Goal: Task Accomplishment & Management: Use online tool/utility

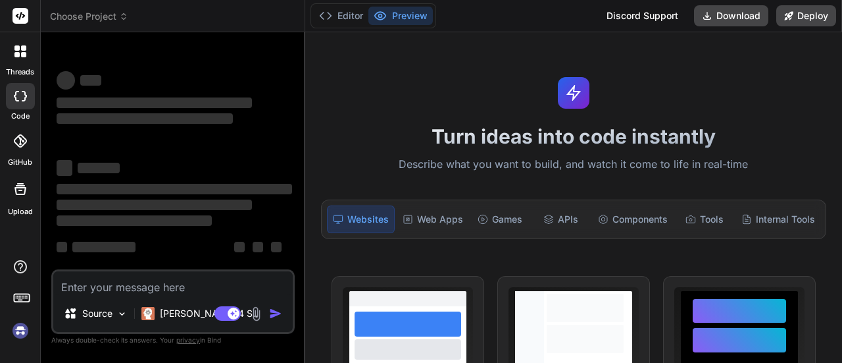
type textarea "x"
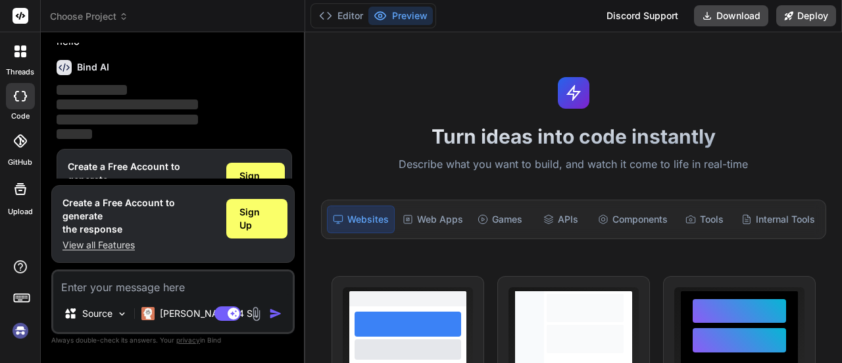
scroll to position [43, 0]
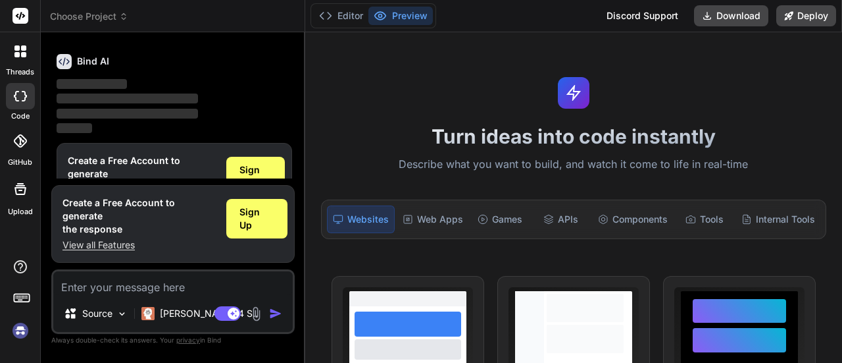
click at [128, 290] on textarea at bounding box center [173, 283] width 240 height 24
click at [136, 286] on textarea at bounding box center [173, 283] width 240 height 24
click at [166, 281] on textarea at bounding box center [173, 283] width 240 height 24
type textarea "i want a complete quote management according to the document for my multitanent…"
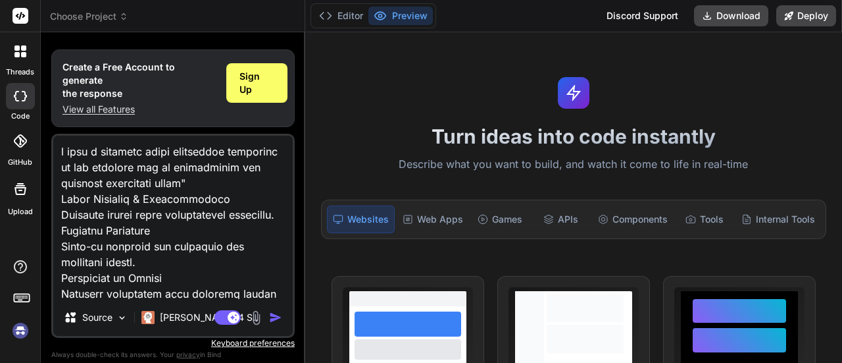
type textarea "x"
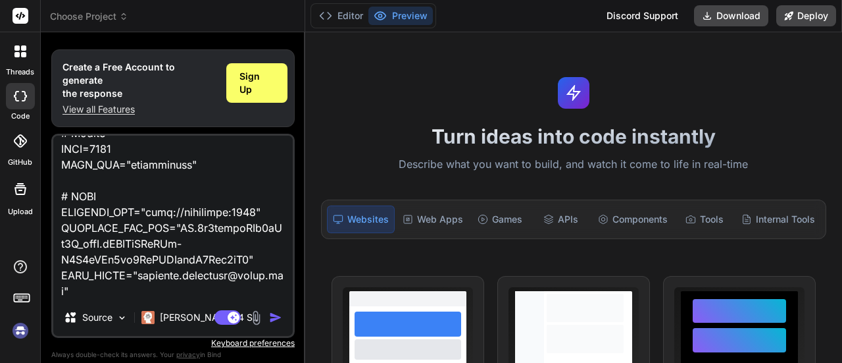
type textarea "i want a complete quote management according to the document for my multitanent…"
click at [276, 311] on img "button" at bounding box center [275, 317] width 13 height 13
click at [272, 311] on img "button" at bounding box center [275, 317] width 13 height 13
click at [274, 311] on img "button" at bounding box center [275, 317] width 13 height 13
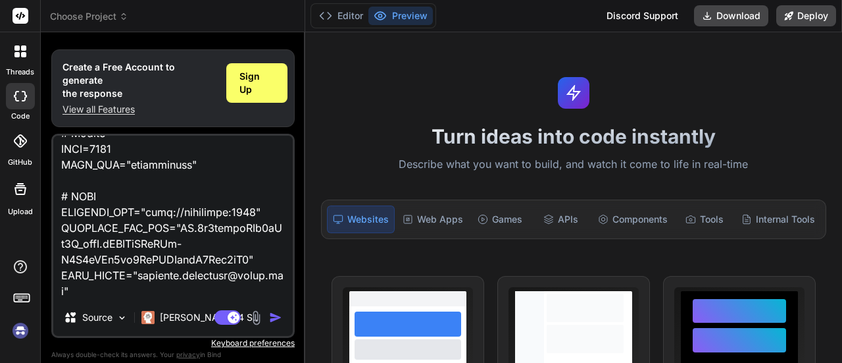
click at [274, 311] on img "button" at bounding box center [275, 317] width 13 height 13
click at [276, 311] on img "button" at bounding box center [275, 317] width 13 height 13
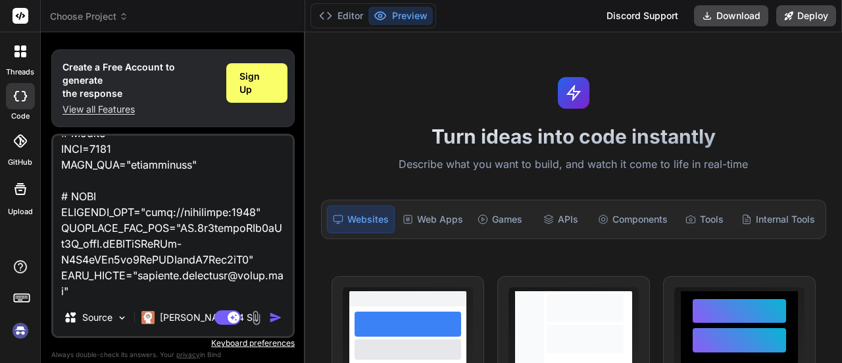
scroll to position [676867, 0]
click at [267, 309] on div "Agent Mode. When this toggle is activated, AI automatically makes decisions, re…" at bounding box center [250, 317] width 76 height 16
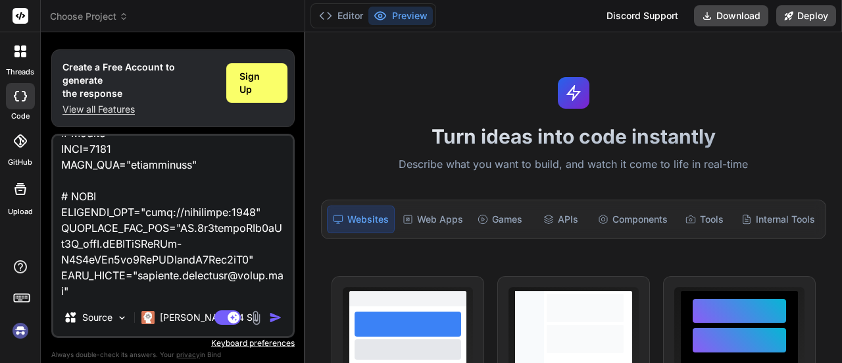
click at [242, 276] on textarea at bounding box center [173, 217] width 240 height 163
click at [269, 311] on img "button" at bounding box center [275, 317] width 13 height 13
click at [255, 310] on img at bounding box center [256, 317] width 15 height 15
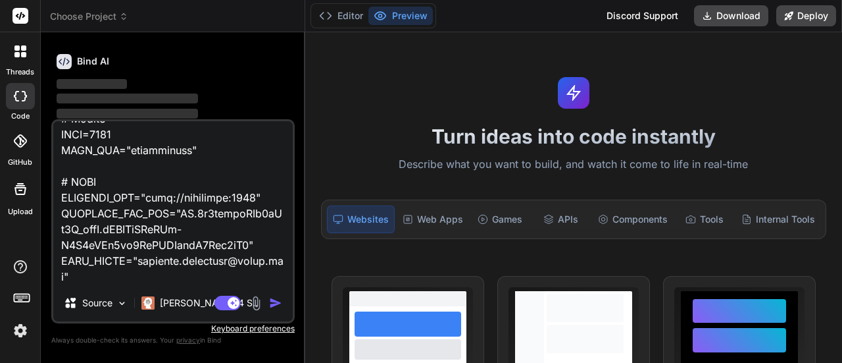
scroll to position [12, 0]
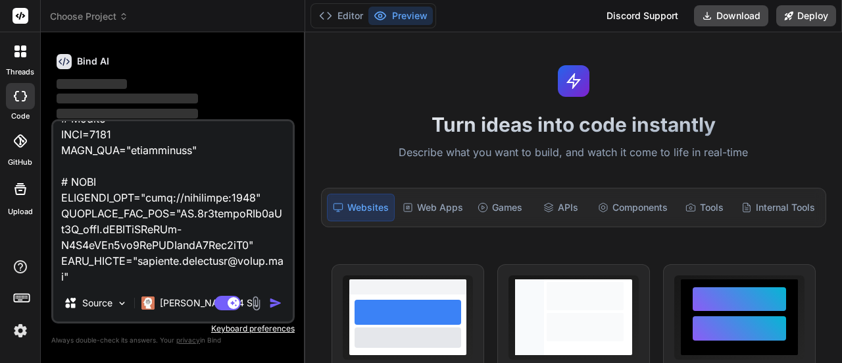
click at [280, 305] on img "button" at bounding box center [275, 302] width 13 height 13
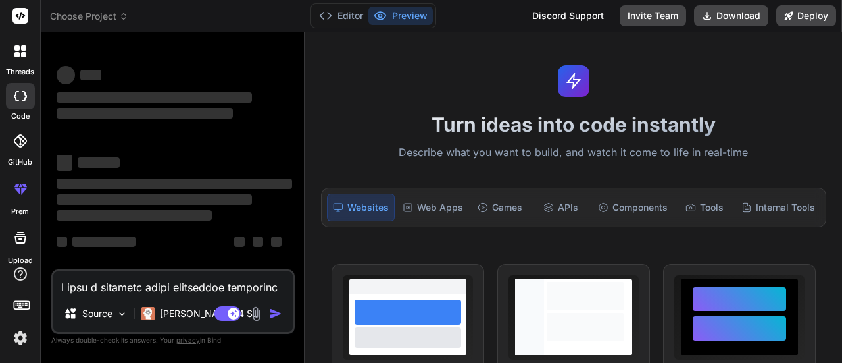
scroll to position [0, 0]
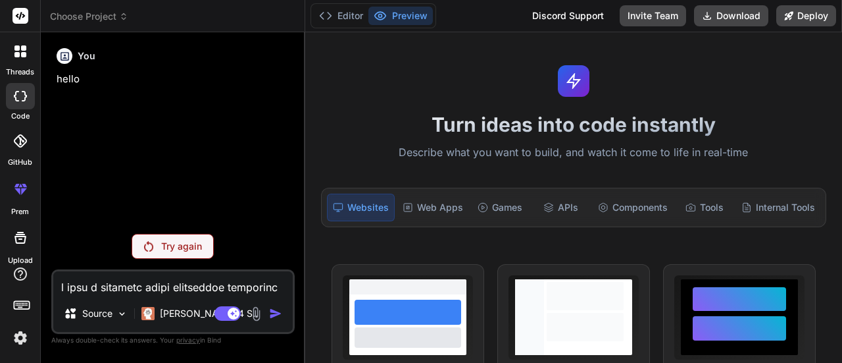
click at [168, 243] on p "Try again" at bounding box center [181, 246] width 41 height 13
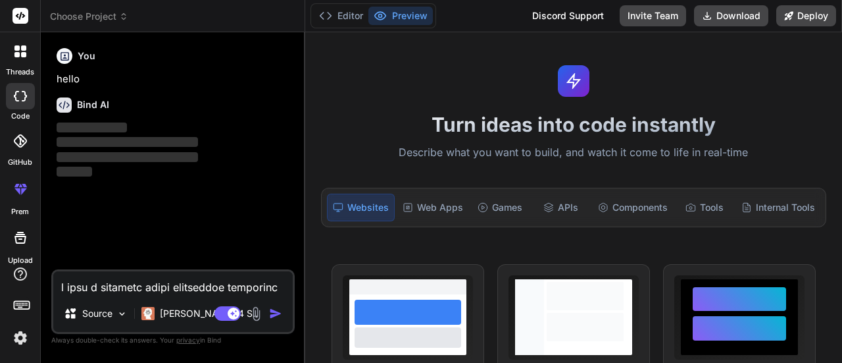
click at [15, 18] on rect at bounding box center [21, 16] width 16 height 16
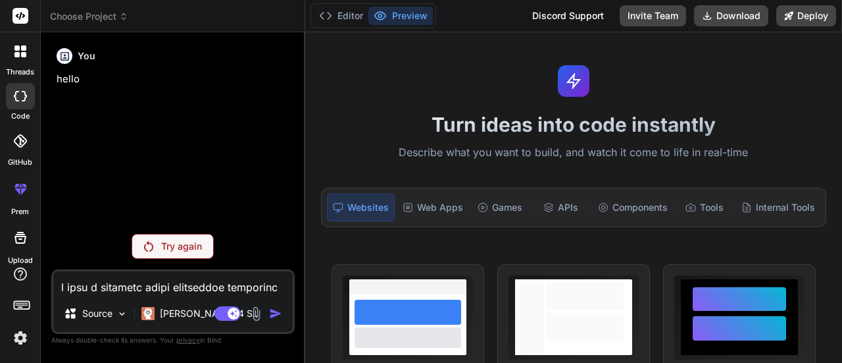
click at [18, 11] on rect at bounding box center [21, 16] width 16 height 16
click at [78, 22] on span "Choose Project" at bounding box center [89, 16] width 78 height 13
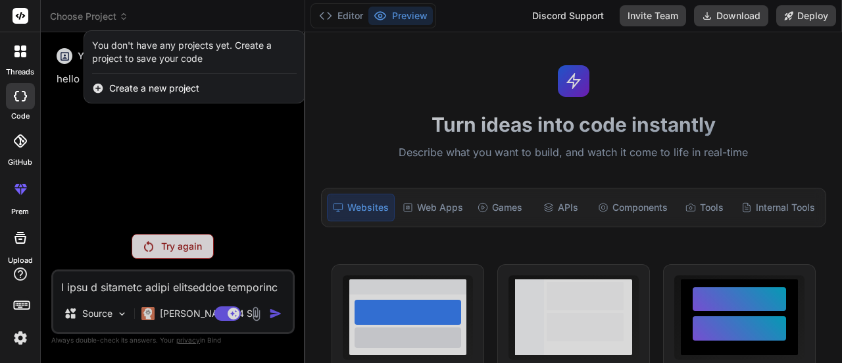
click at [127, 55] on div "You don't have any projects yet. Create a project to save your code" at bounding box center [194, 52] width 205 height 26
click at [136, 90] on span "Create a new project" at bounding box center [154, 88] width 90 height 13
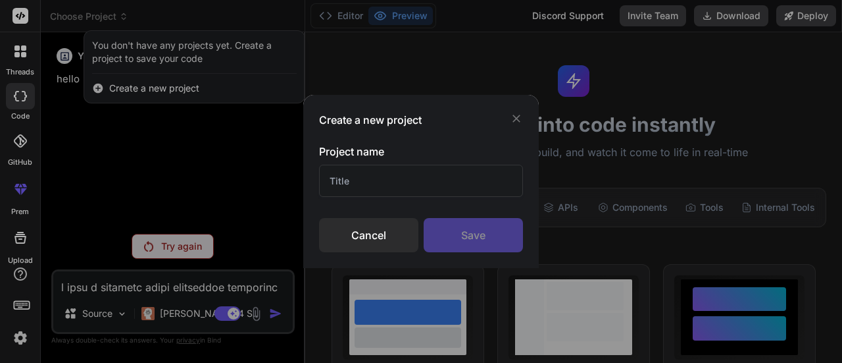
click at [344, 175] on input "text" at bounding box center [421, 181] width 204 height 32
click at [17, 93] on div "Create a new project Project name Cancel Save" at bounding box center [421, 181] width 842 height 363
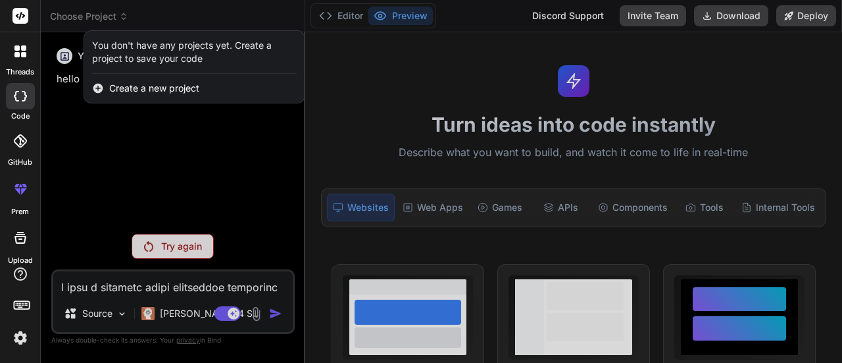
click at [17, 93] on icon at bounding box center [20, 96] width 13 height 11
type textarea "x"
click at [175, 250] on div at bounding box center [421, 181] width 842 height 363
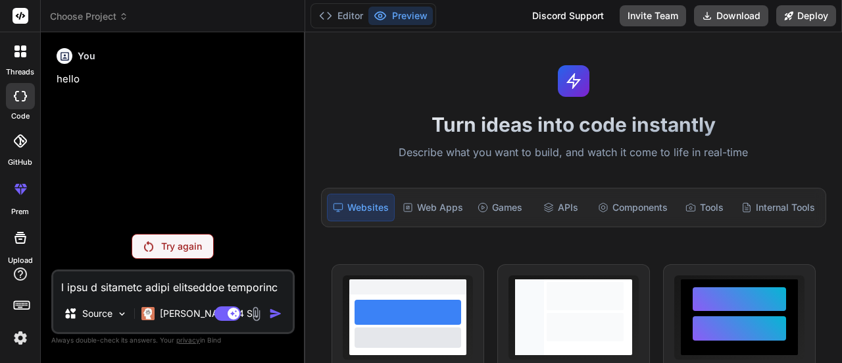
click at [120, 294] on textarea at bounding box center [173, 283] width 240 height 24
type textarea "i want a complete quote management according to the document for my multitanent…"
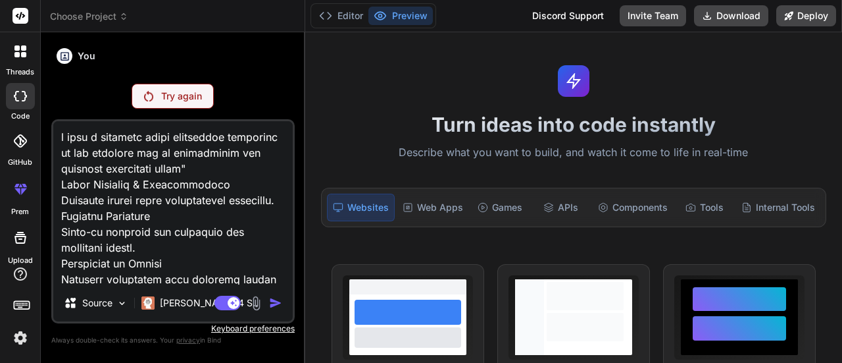
type textarea "x"
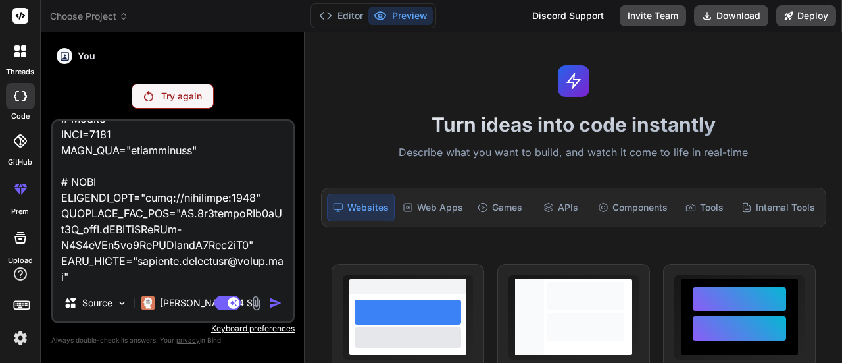
click at [112, 223] on textarea at bounding box center [173, 202] width 240 height 163
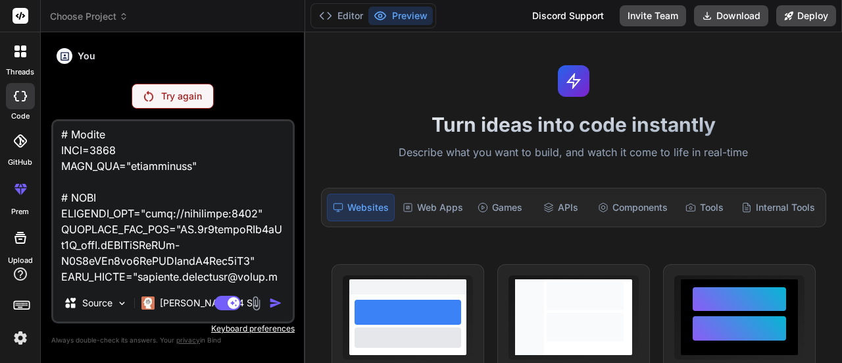
type textarea "i want a complete quote management according to the document for my multitanent…"
click at [255, 302] on img at bounding box center [256, 302] width 15 height 15
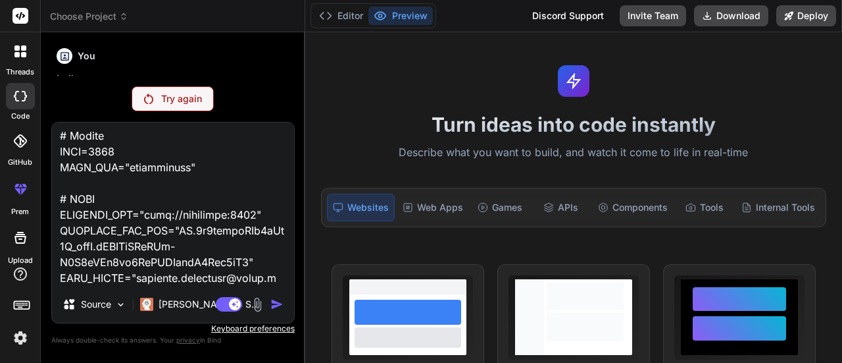
type textarea "x"
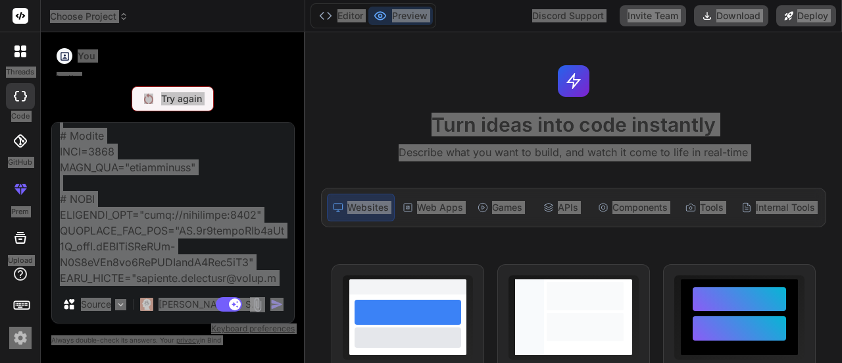
scroll to position [673008, 0]
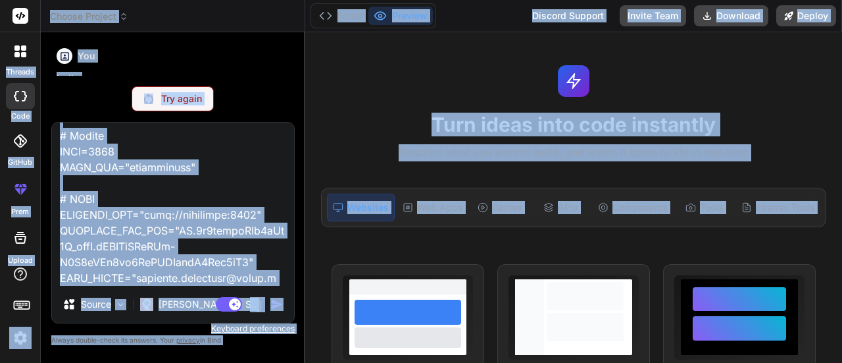
click at [177, 264] on textarea at bounding box center [173, 203] width 242 height 163
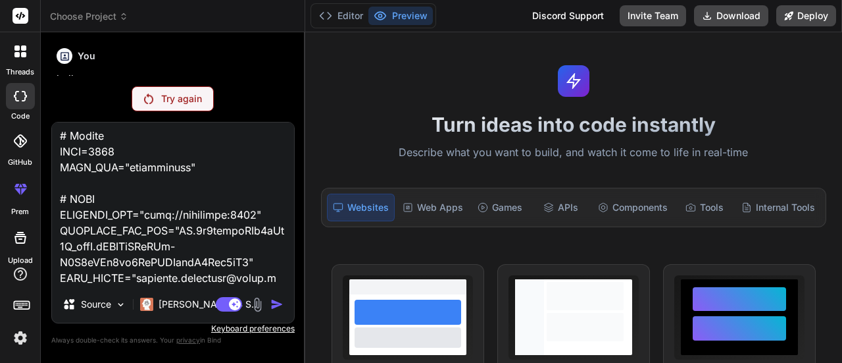
click at [170, 220] on textarea at bounding box center [173, 203] width 242 height 163
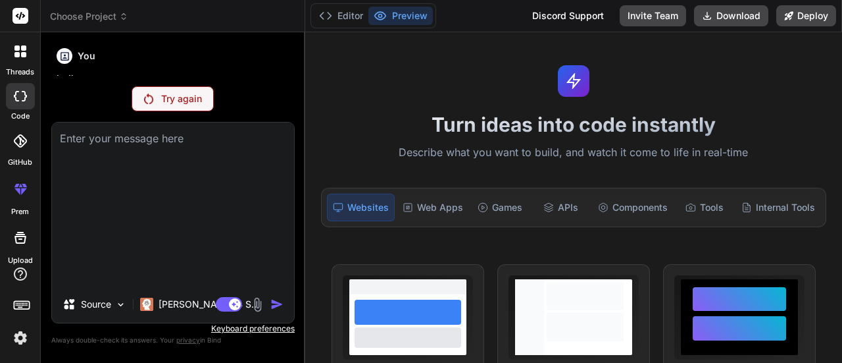
type textarea "x"
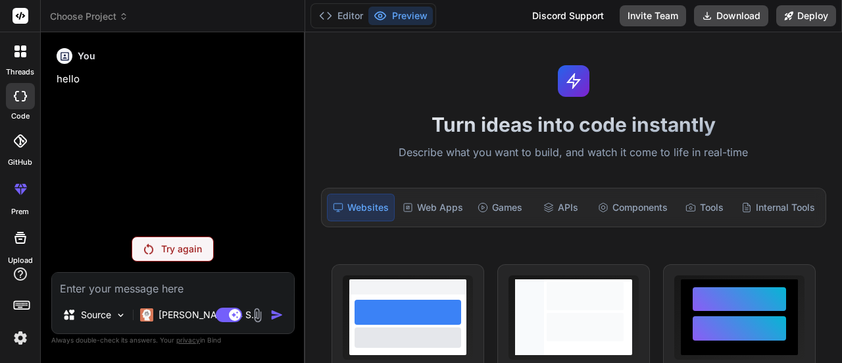
scroll to position [0, 0]
click at [258, 320] on img at bounding box center [257, 314] width 15 height 15
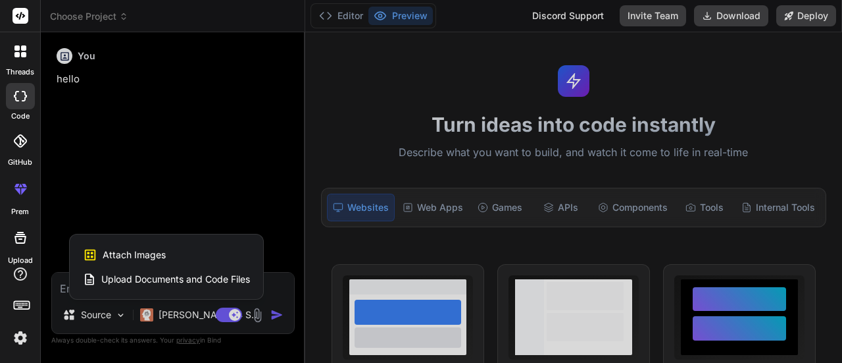
click at [166, 255] on div "Attach Images Image attachments are only supported in Claude and Gemini models." at bounding box center [166, 254] width 167 height 25
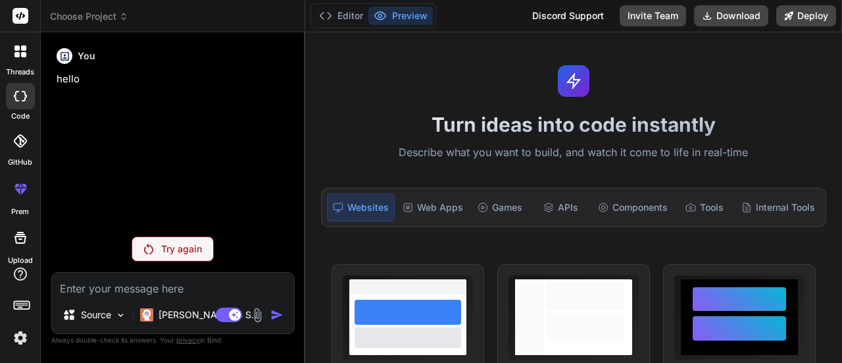
click at [261, 310] on img at bounding box center [257, 314] width 15 height 15
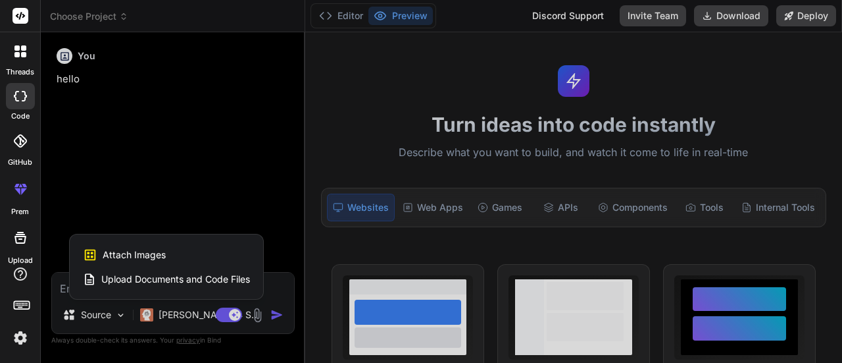
click at [190, 276] on span "Upload Documents and Code Files" at bounding box center [175, 278] width 149 height 13
type textarea "x"
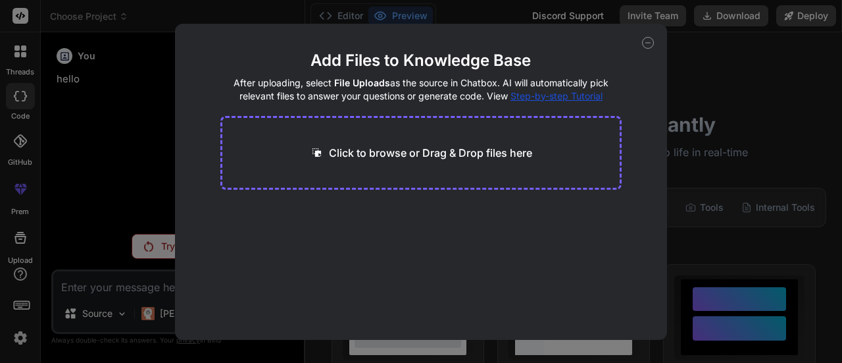
click at [394, 154] on p "Click to browse or Drag & Drop files here" at bounding box center [430, 153] width 203 height 16
type input "C:\fakepath\i want a complete quote management.txt"
click at [601, 305] on button "Finish" at bounding box center [599, 300] width 46 height 26
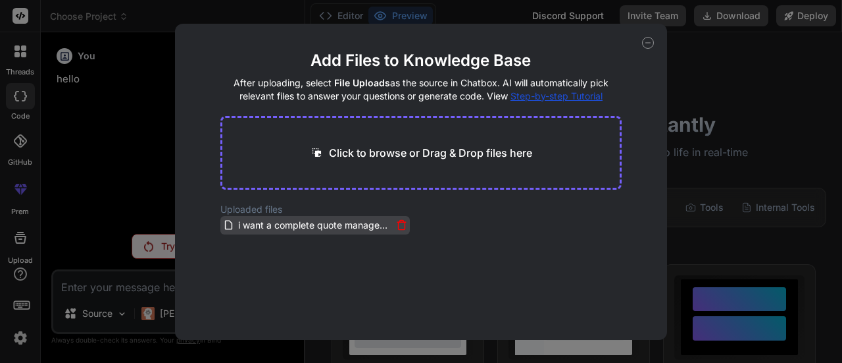
click at [286, 220] on span "i want a complete quote management.txt" at bounding box center [314, 225] width 155 height 16
click at [350, 226] on span "i want a complete quote management.txt" at bounding box center [314, 225] width 155 height 16
click at [346, 218] on span "i want a complete quote management.txt" at bounding box center [314, 225] width 155 height 16
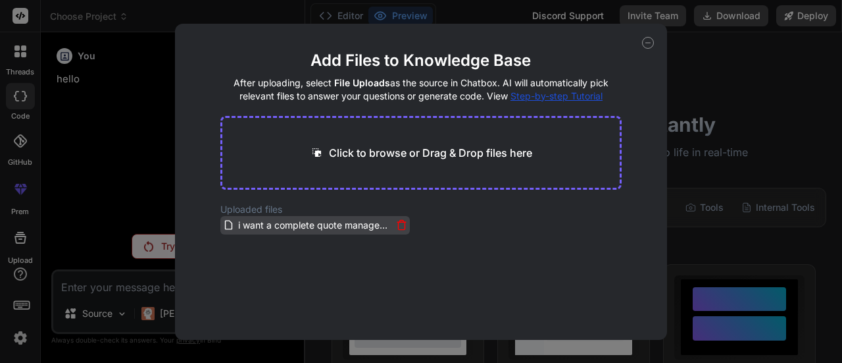
click at [398, 229] on icon at bounding box center [401, 225] width 7 height 7
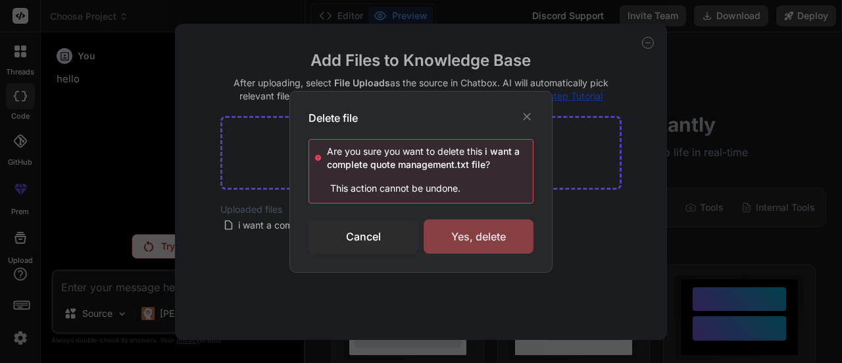
click at [465, 232] on div "Yes, delete" at bounding box center [479, 236] width 110 height 34
click at [528, 115] on icon at bounding box center [527, 116] width 13 height 13
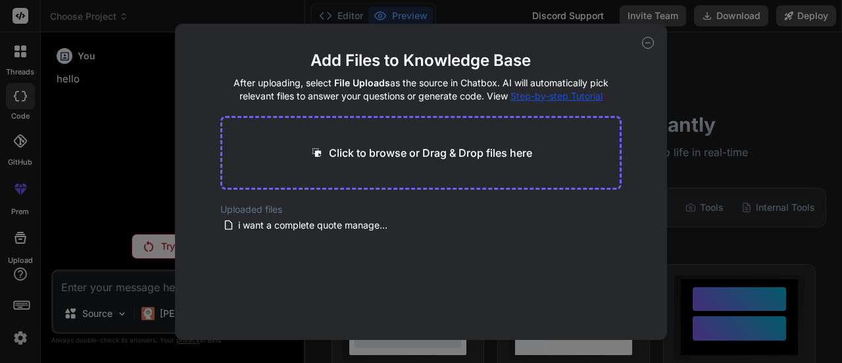
click at [103, 199] on div "Add Files to Knowledge Base After uploading, select File Uploads as the source …" at bounding box center [421, 181] width 842 height 363
type textarea "x"
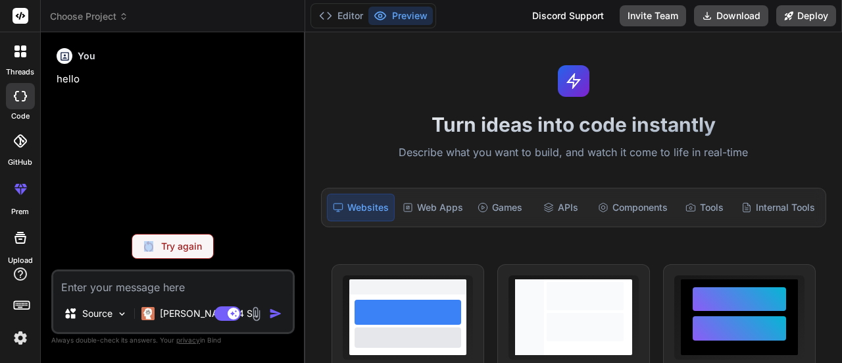
click at [103, 199] on div "You hello" at bounding box center [174, 133] width 241 height 180
click at [70, 10] on span "Choose Project" at bounding box center [89, 16] width 78 height 13
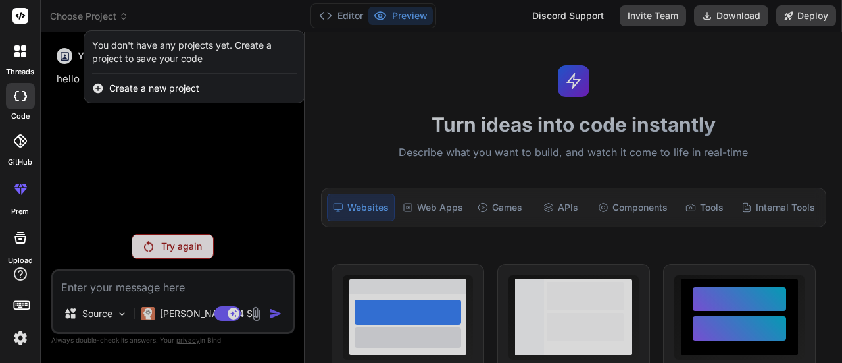
click at [120, 90] on span "Create a new project" at bounding box center [154, 88] width 90 height 13
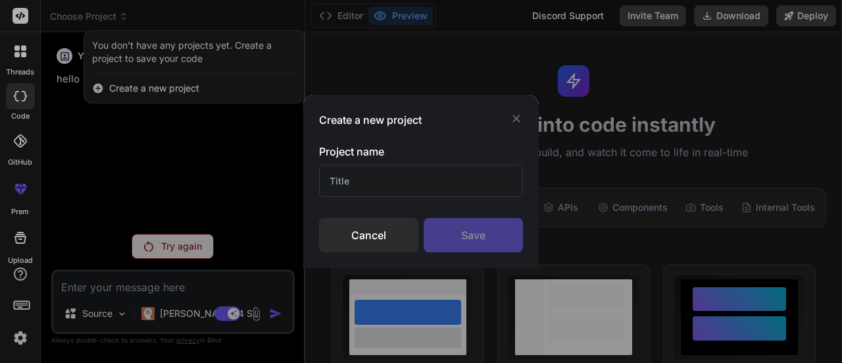
click at [381, 169] on input "text" at bounding box center [421, 181] width 204 height 32
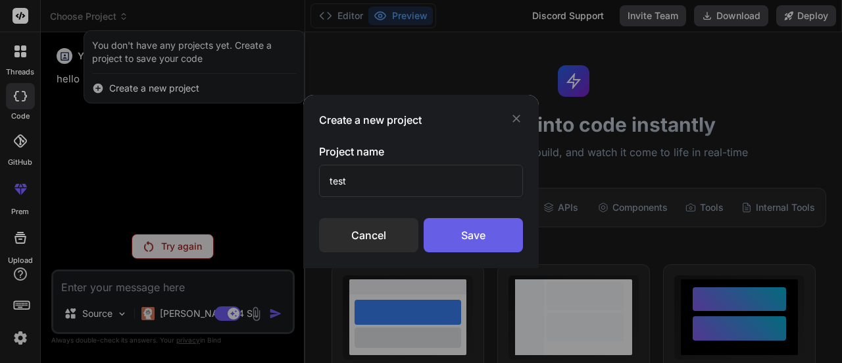
type input "test"
click at [445, 226] on div "Save" at bounding box center [473, 235] width 99 height 34
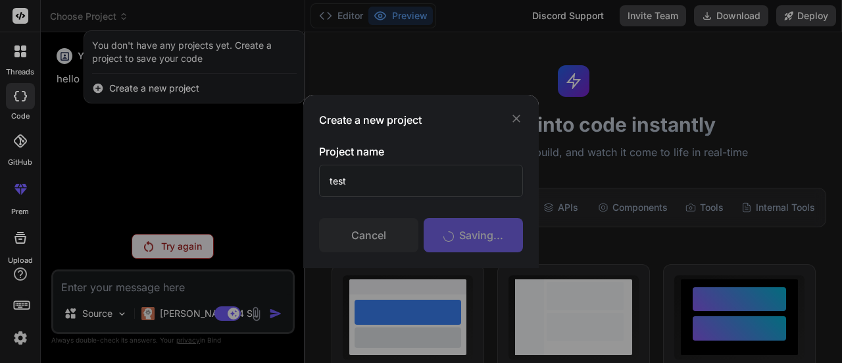
click at [445, 226] on div "Saving..." at bounding box center [473, 235] width 99 height 34
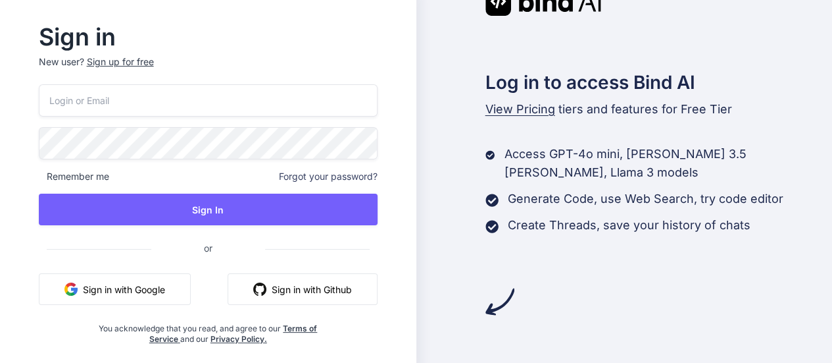
scroll to position [13, 0]
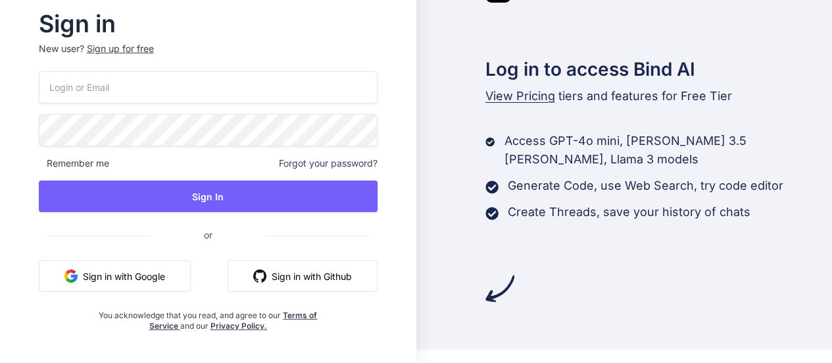
click at [146, 275] on button "Sign in with Google" at bounding box center [115, 276] width 152 height 32
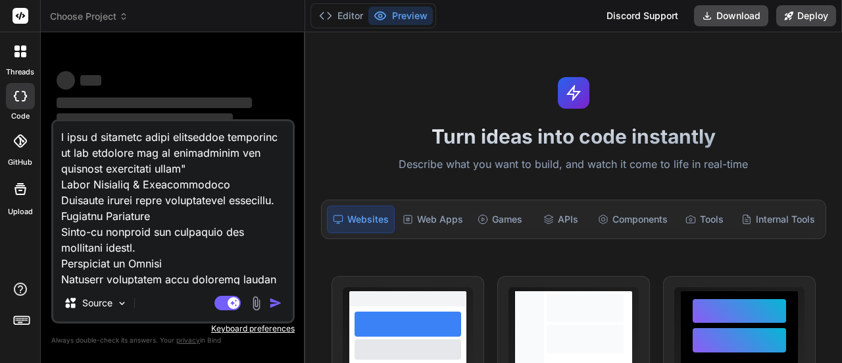
scroll to position [220, 0]
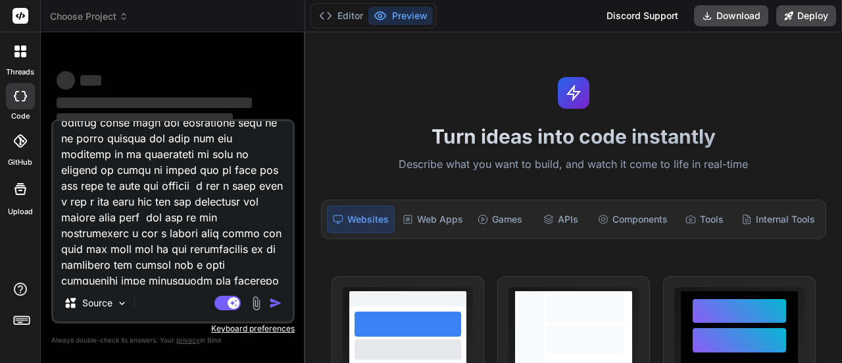
click at [678, 124] on h1 "Turn ideas into code instantly" at bounding box center [573, 136] width 521 height 24
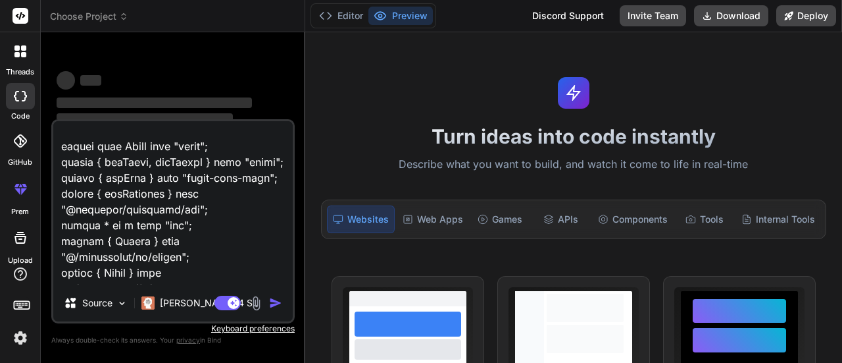
scroll to position [564, 0]
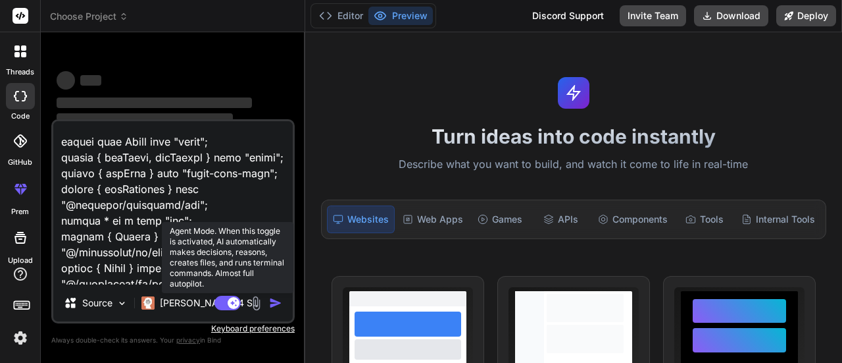
click at [230, 301] on rect at bounding box center [234, 303] width 12 height 12
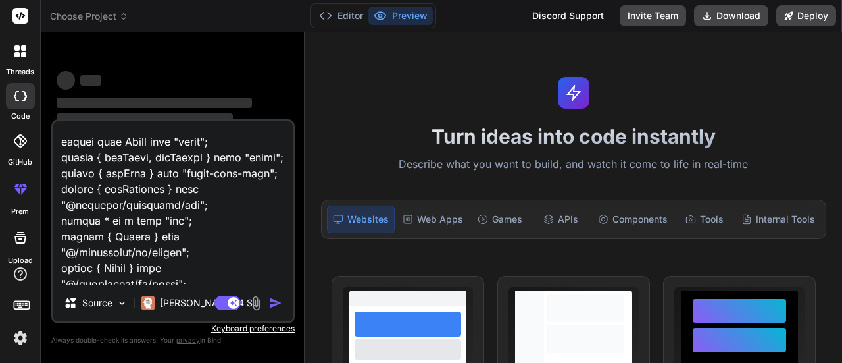
click at [155, 265] on textarea at bounding box center [173, 202] width 240 height 163
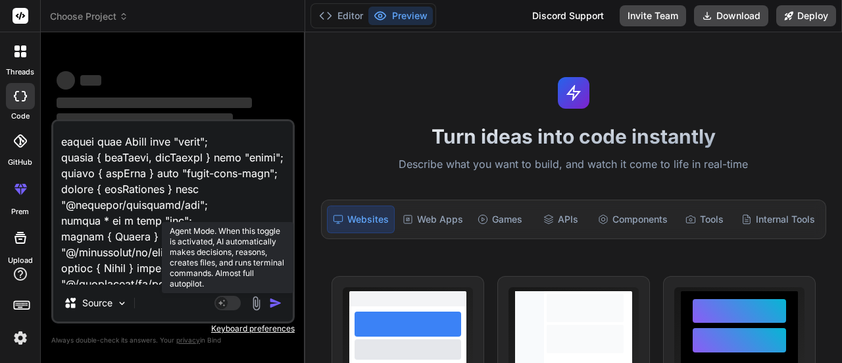
click at [222, 296] on rect at bounding box center [228, 302] width 26 height 14
type textarea "x"
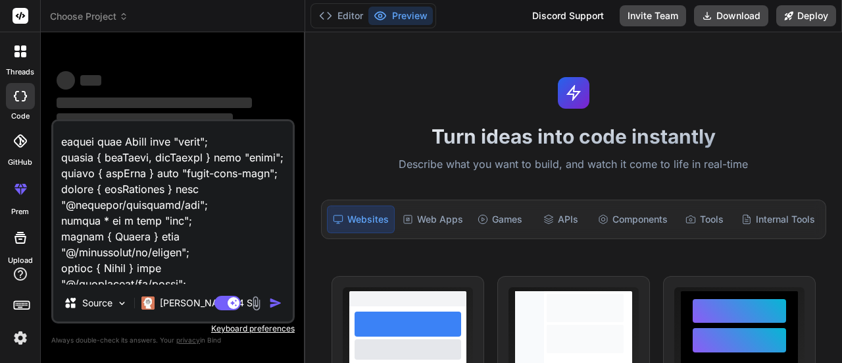
click at [147, 278] on textarea at bounding box center [173, 202] width 240 height 163
type textarea "i want a complete quote management according to the document for my multitanent…"
type textarea "x"
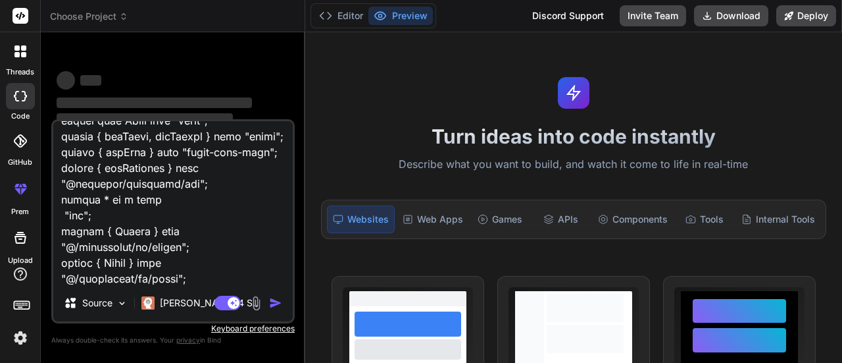
drag, startPoint x: 147, startPoint y: 278, endPoint x: 96, endPoint y: 270, distance: 51.4
click at [96, 270] on textarea at bounding box center [173, 202] width 240 height 163
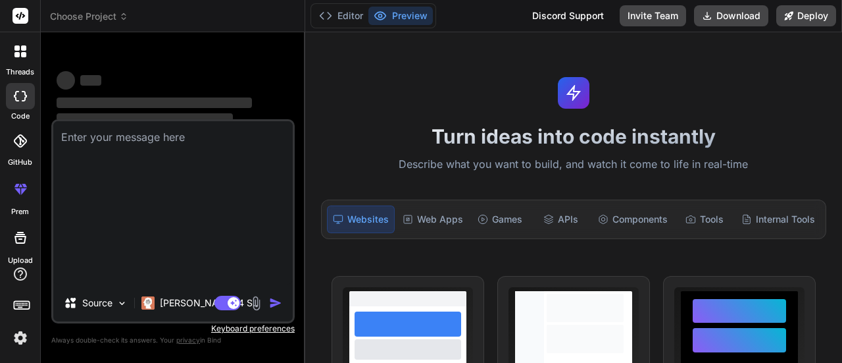
type textarea "x"
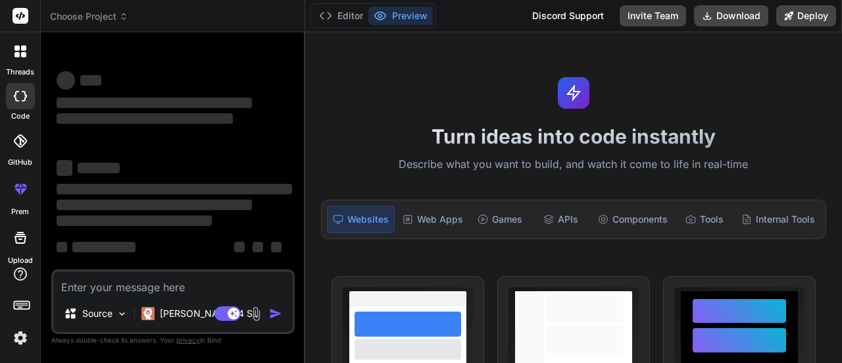
scroll to position [0, 0]
type textarea "h"
type textarea "x"
type textarea "ho"
type textarea "x"
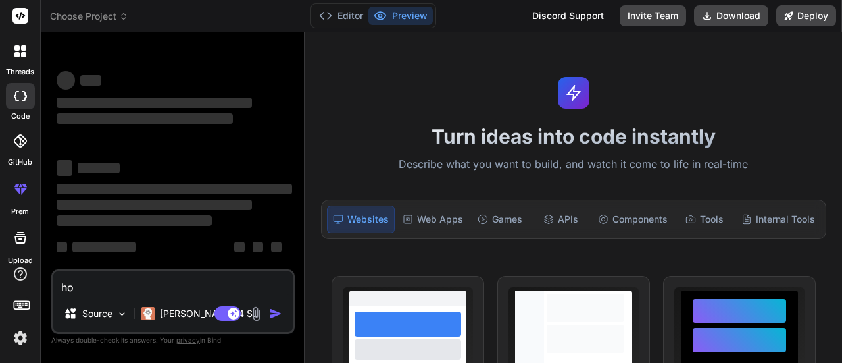
type textarea "how"
type textarea "x"
type textarea "how"
type textarea "x"
type textarea "how a"
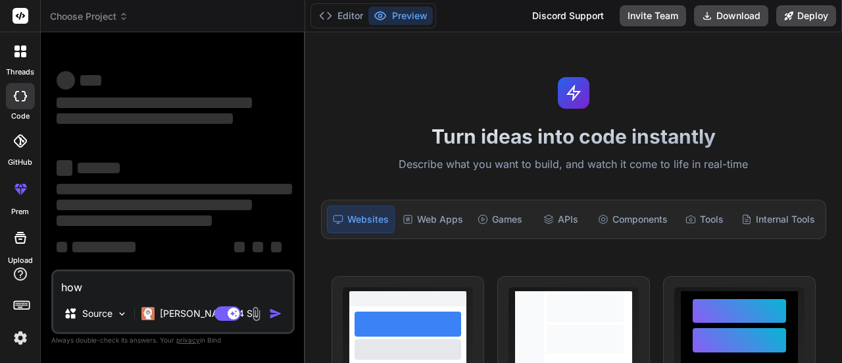
type textarea "x"
type textarea "how ar"
type textarea "x"
type textarea "how are"
type textarea "x"
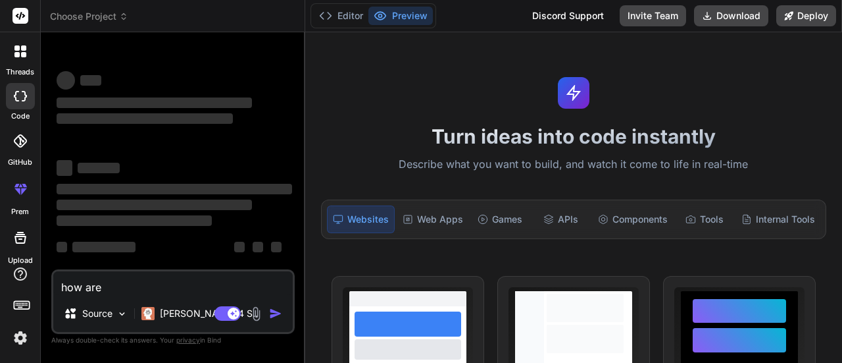
type textarea "how are"
type textarea "x"
type textarea "how are y"
type textarea "x"
type textarea "how are yo"
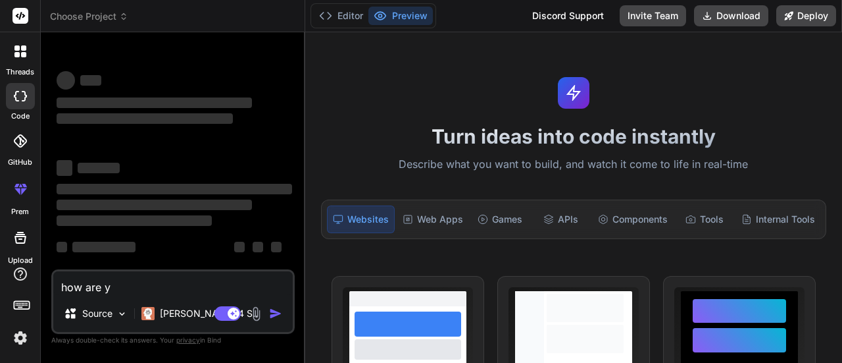
type textarea "x"
type textarea "how are you"
type textarea "x"
type textarea "how are you"
type textarea "x"
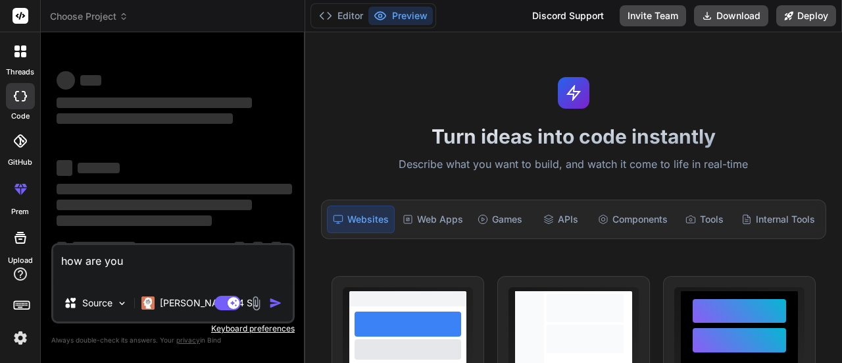
type textarea "how are you"
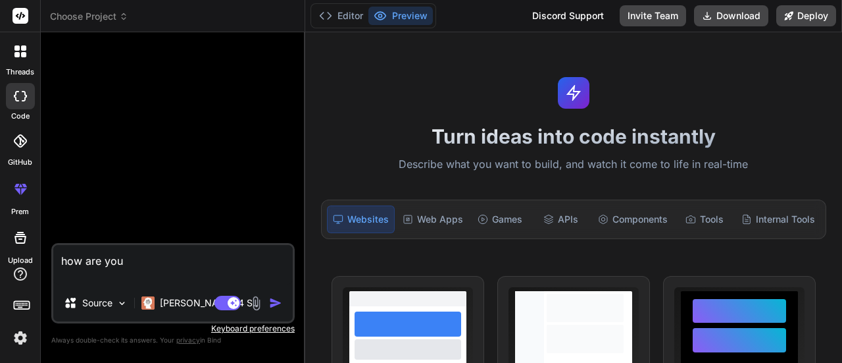
click at [265, 304] on div "Agent Mode. When this toggle is activated, AI automatically makes decisions, re…" at bounding box center [250, 303] width 76 height 16
click at [269, 303] on img "button" at bounding box center [275, 302] width 13 height 13
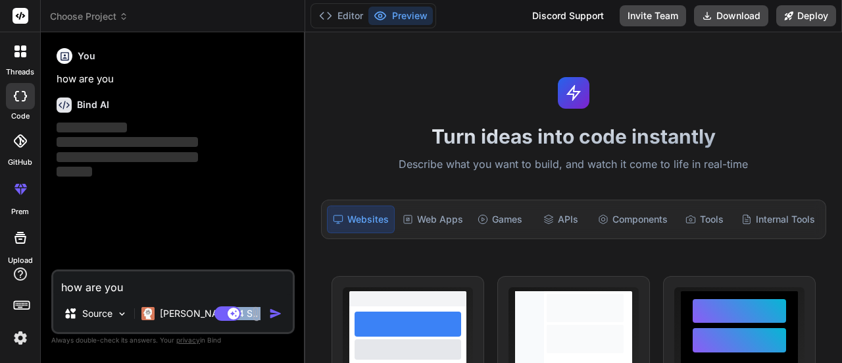
click at [269, 303] on div "Source Claude 4 S.." at bounding box center [173, 316] width 240 height 32
click at [138, 278] on textarea "how are you" at bounding box center [173, 283] width 240 height 24
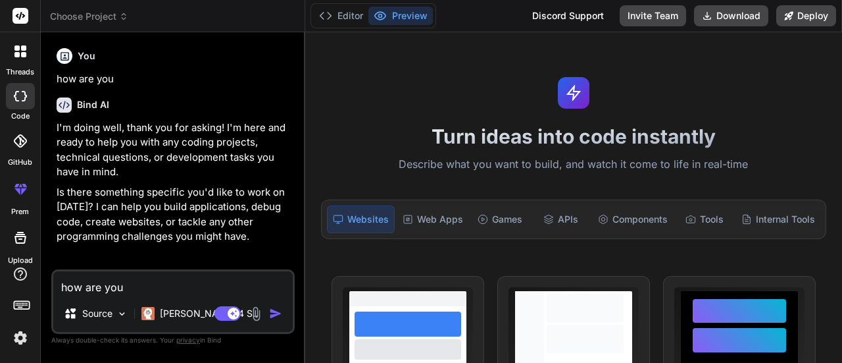
type textarea "x"
click at [130, 286] on textarea "how are you" at bounding box center [173, 283] width 240 height 24
type textarea "i want a complete quote management according to the document for my multitanent…"
type textarea "x"
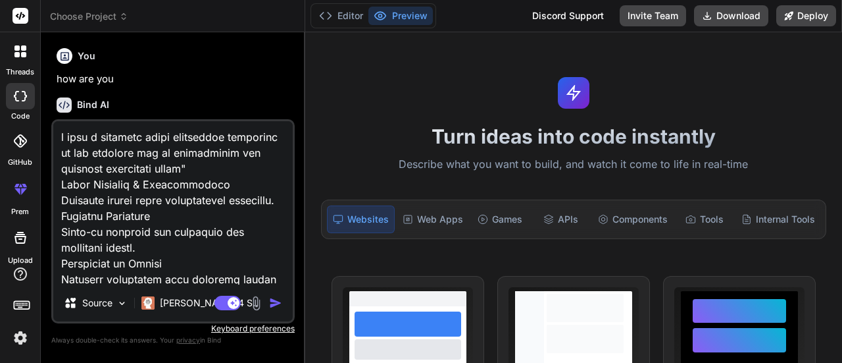
scroll to position [676907, 0]
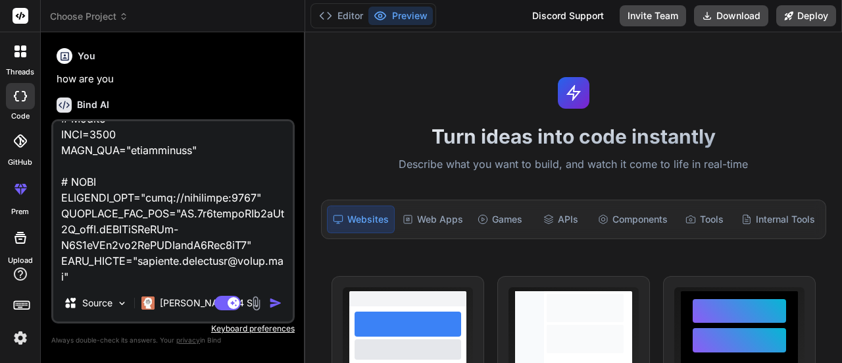
type textarea "i want a complete quote management according to the document for my multitanent…"
click at [272, 304] on img "button" at bounding box center [275, 302] width 13 height 13
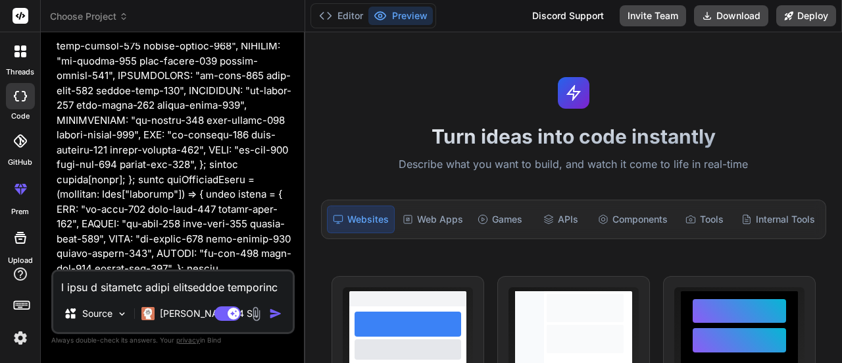
scroll to position [16066, 0]
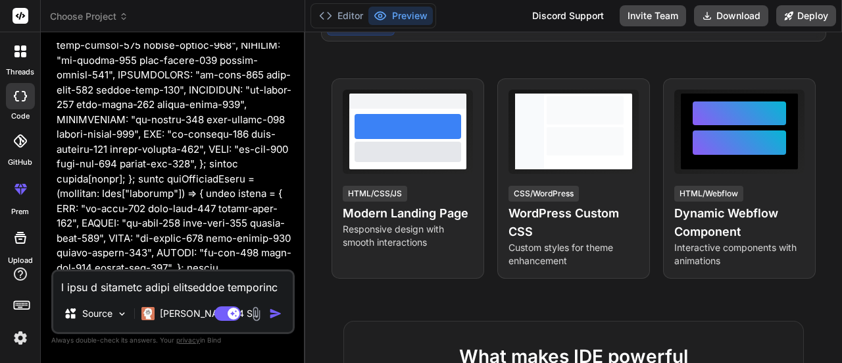
drag, startPoint x: 842, startPoint y: 107, endPoint x: 842, endPoint y: 157, distance: 50.0
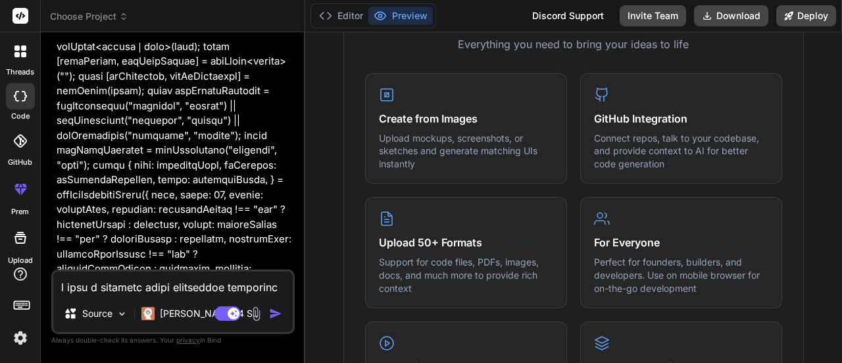
scroll to position [80617, 0]
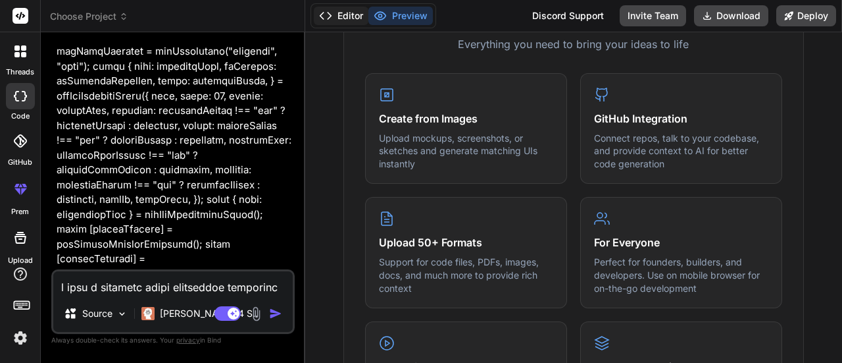
click at [322, 16] on icon at bounding box center [325, 15] width 13 height 13
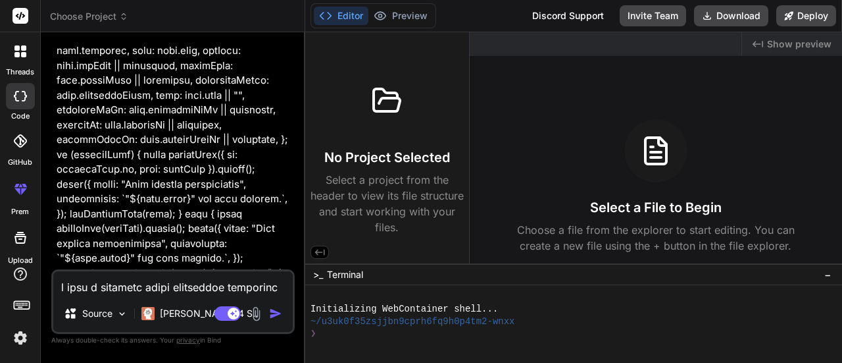
scroll to position [98396, 0]
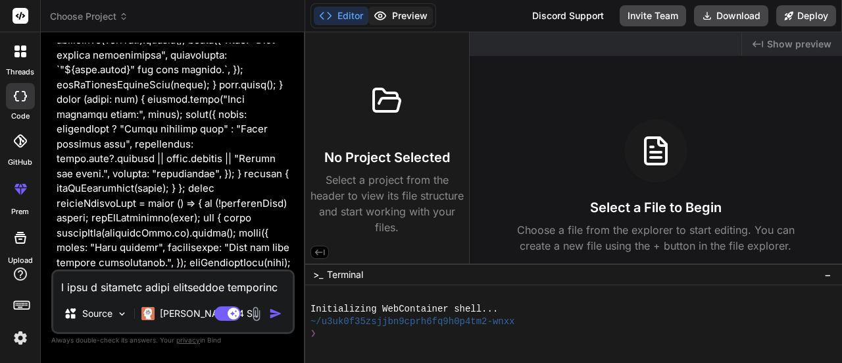
click at [392, 10] on button "Preview" at bounding box center [401, 16] width 64 height 18
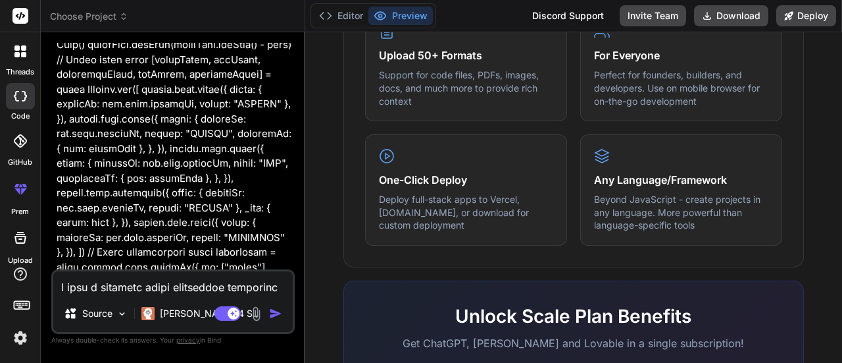
scroll to position [201566, 0]
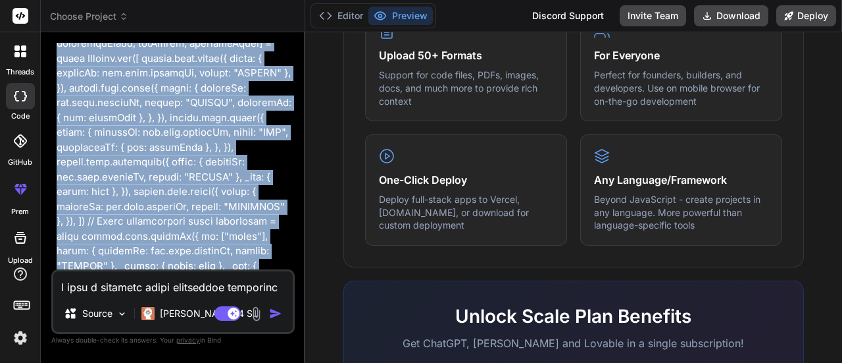
click at [302, 200] on div "Bind AI Web Search Created with Pixso. Code Generator You how are you Bind AI I…" at bounding box center [173, 197] width 265 height 330
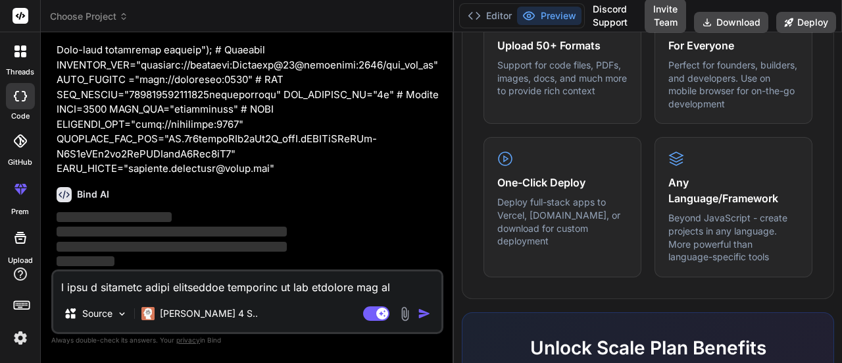
scroll to position [156871, 0]
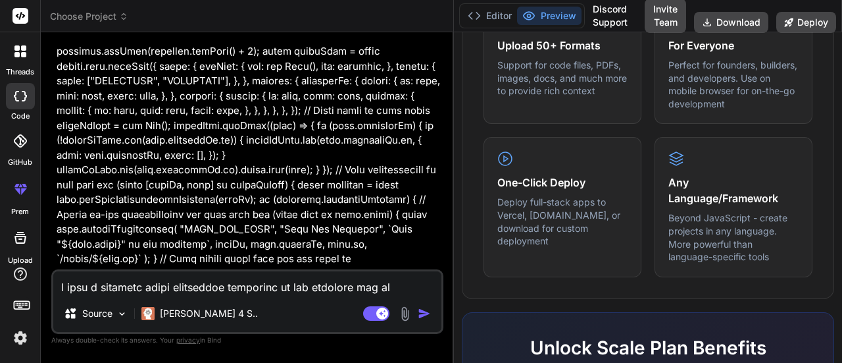
type textarea "x"
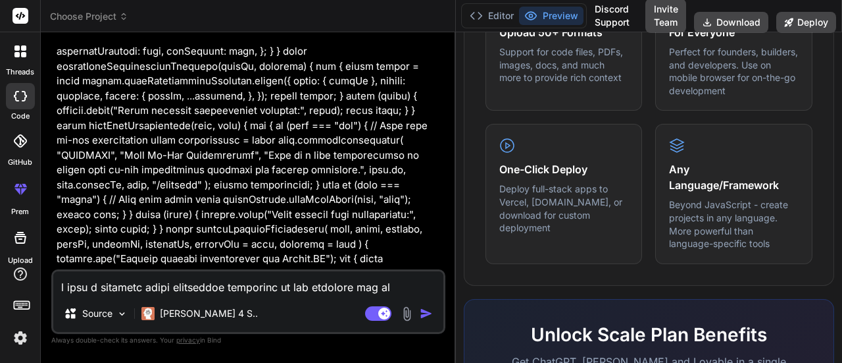
scroll to position [157197, 0]
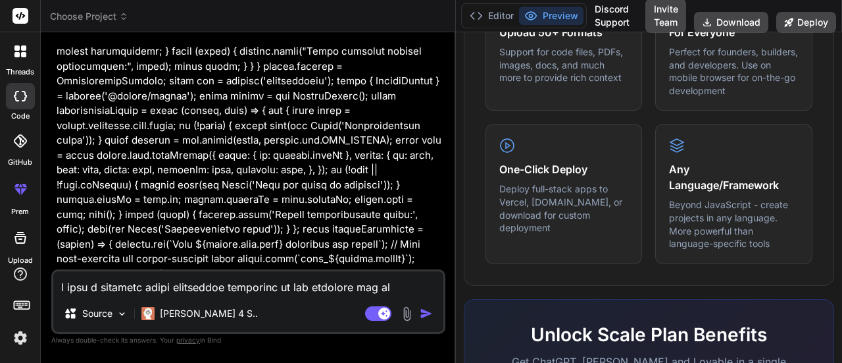
drag, startPoint x: 303, startPoint y: 204, endPoint x: 436, endPoint y: 190, distance: 133.6
click at [436, 190] on div "Bind AI Web Search Created with Pixso. Code Generator You how are you Bind AI I…" at bounding box center [248, 197] width 415 height 330
click at [491, 22] on button "Editor" at bounding box center [492, 16] width 55 height 18
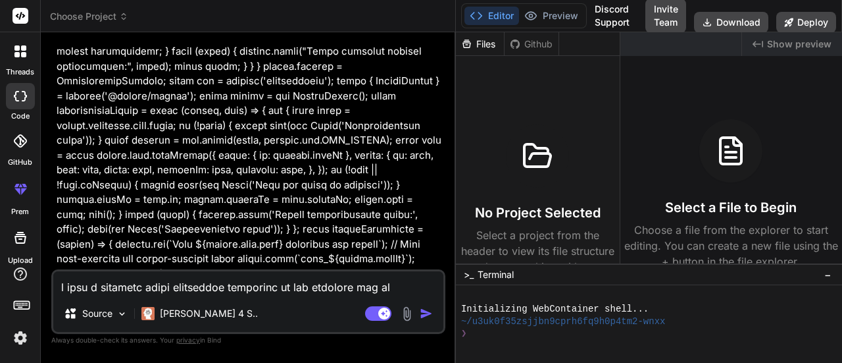
scroll to position [55, 0]
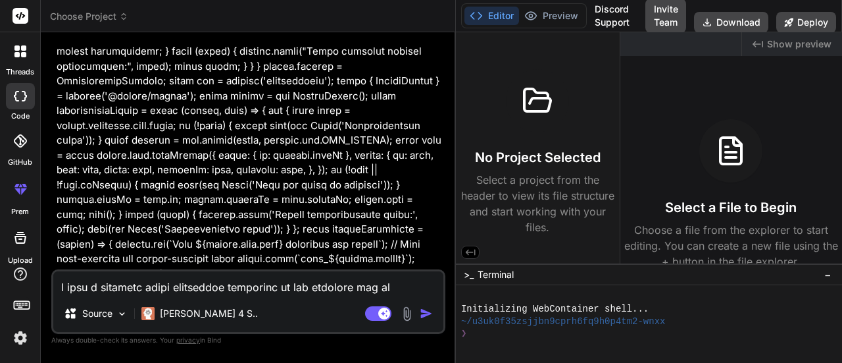
click at [16, 15] on icon at bounding box center [21, 16] width 10 height 8
click at [24, 24] on div at bounding box center [20, 16] width 40 height 32
click at [19, 22] on rect at bounding box center [21, 16] width 16 height 16
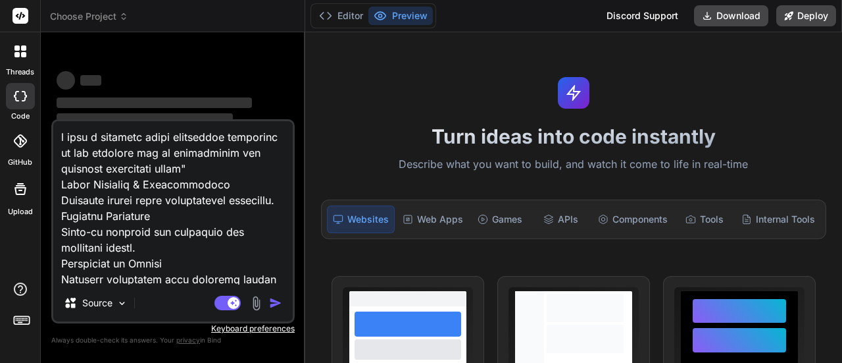
click at [80, 16] on span "Choose Project" at bounding box center [89, 16] width 78 height 13
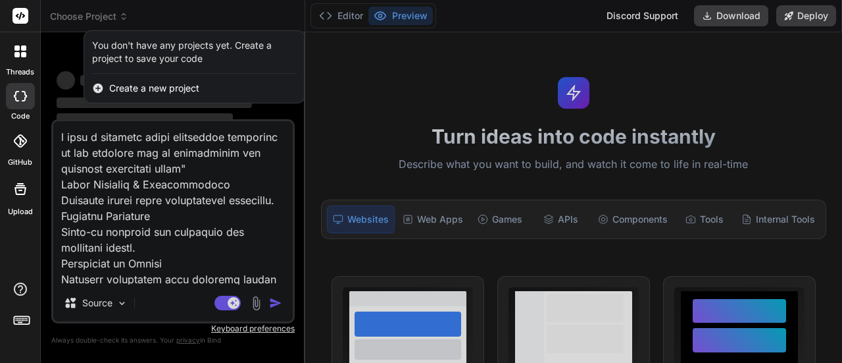
click at [136, 90] on span "Create a new project" at bounding box center [154, 88] width 90 height 13
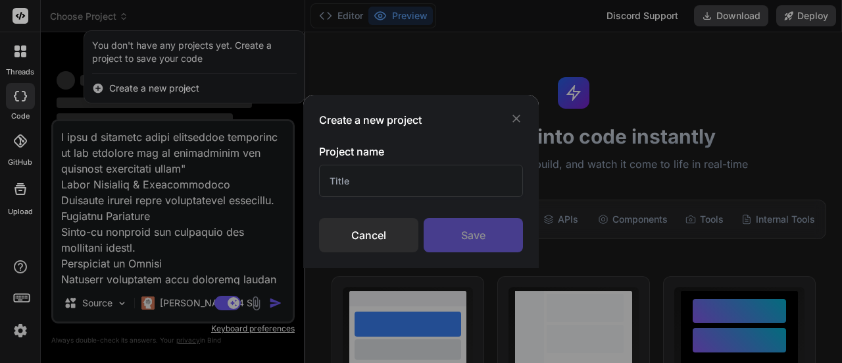
click at [351, 184] on input "text" at bounding box center [421, 181] width 204 height 32
type textarea "x"
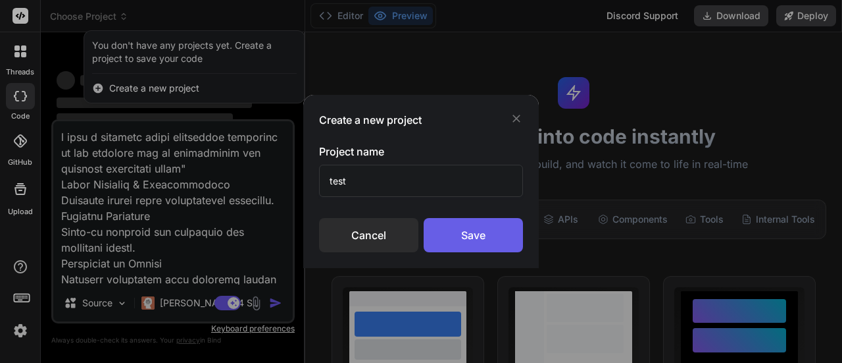
type input "test"
click at [464, 231] on div "Save" at bounding box center [473, 235] width 99 height 34
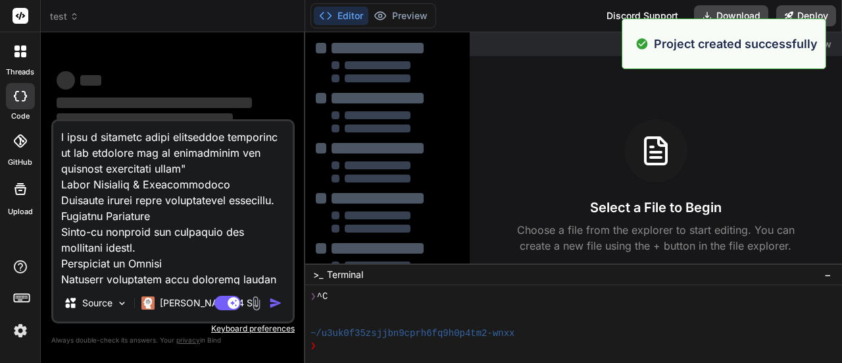
scroll to position [37, 0]
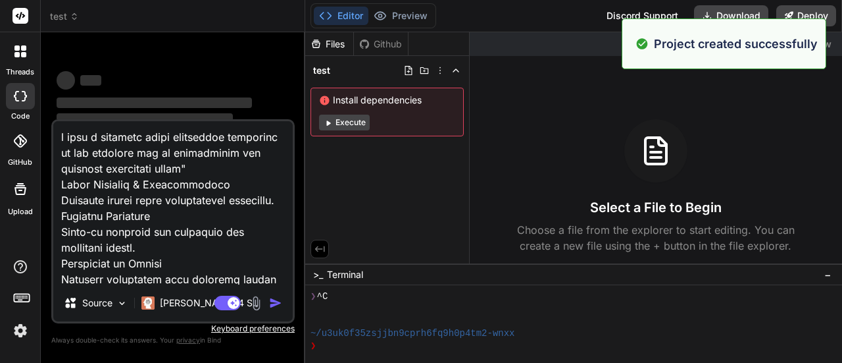
click at [184, 195] on textarea at bounding box center [173, 202] width 240 height 163
type textarea "x"
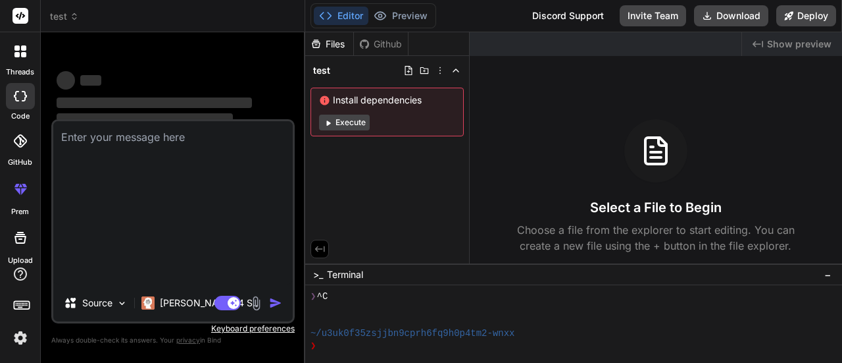
type textarea "x"
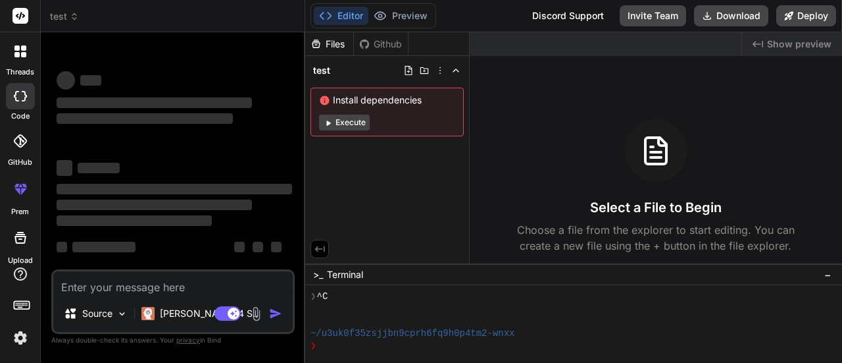
click at [122, 288] on textarea at bounding box center [173, 283] width 240 height 24
type textarea "i want a complete quote management according to the document for my multitanent…"
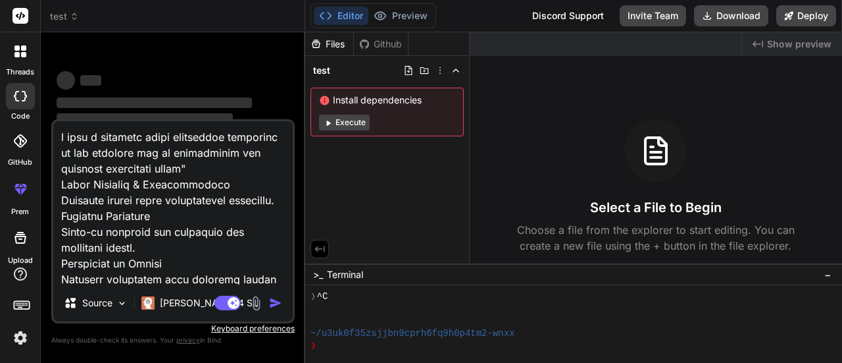
scroll to position [676907, 0]
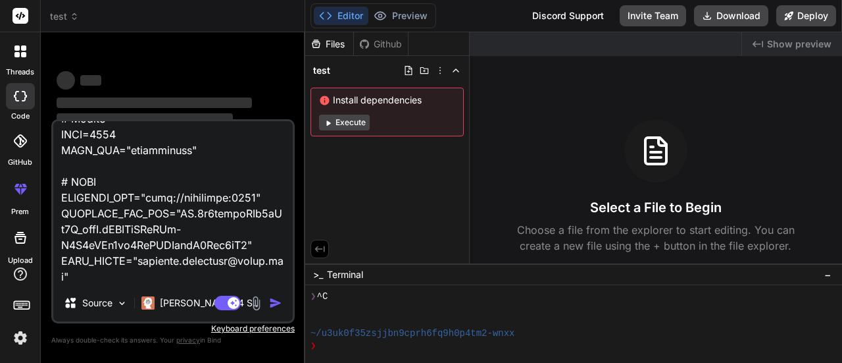
click at [24, 55] on icon at bounding box center [23, 54] width 5 height 5
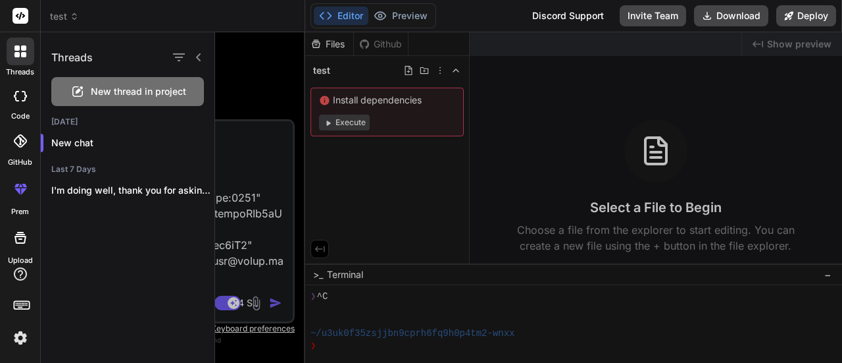
click at [21, 16] on rect at bounding box center [21, 16] width 16 height 16
click at [238, 126] on div at bounding box center [528, 197] width 627 height 330
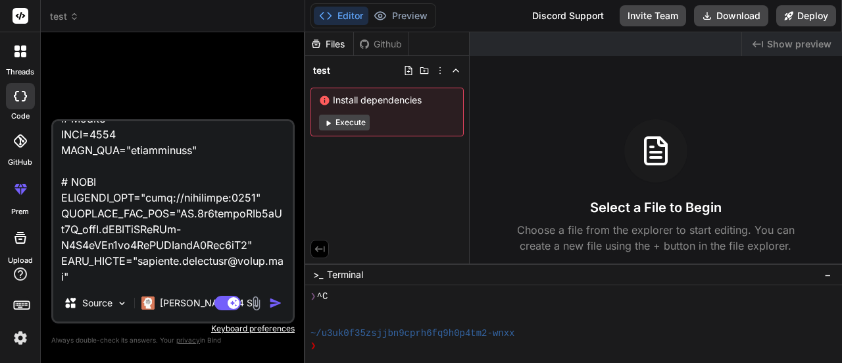
click at [220, 206] on textarea at bounding box center [173, 202] width 240 height 163
click at [134, 226] on textarea at bounding box center [173, 202] width 240 height 163
click at [276, 299] on img "button" at bounding box center [275, 302] width 13 height 13
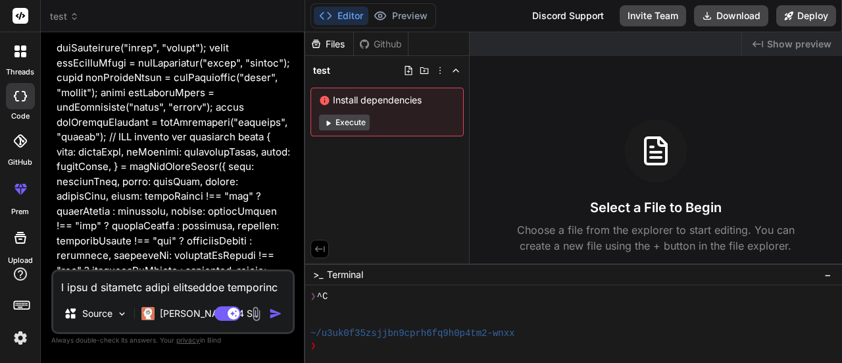
scroll to position [1956, 0]
click at [93, 311] on p "Source" at bounding box center [97, 313] width 30 height 13
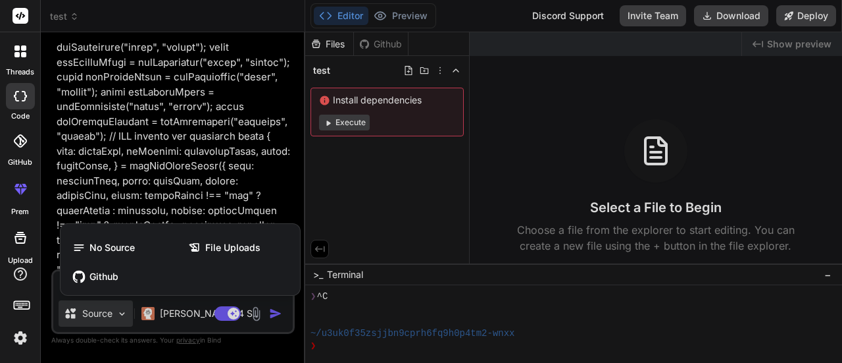
click at [122, 313] on div at bounding box center [421, 181] width 842 height 363
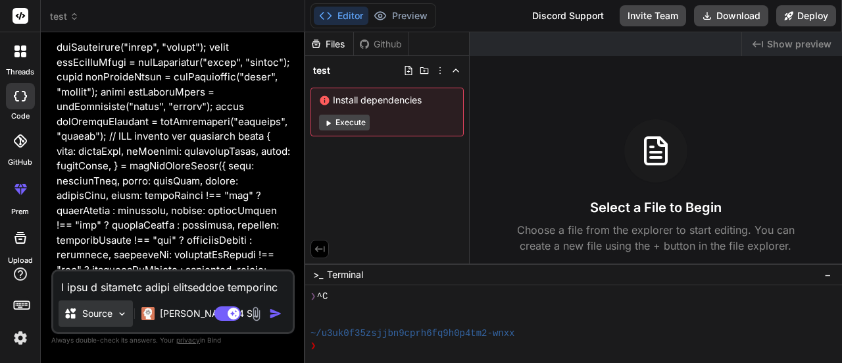
click at [101, 308] on p "Source" at bounding box center [97, 313] width 30 height 13
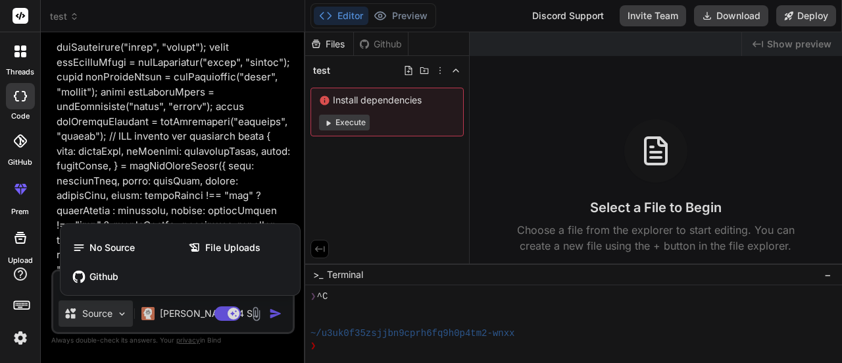
click at [217, 134] on div at bounding box center [421, 181] width 842 height 363
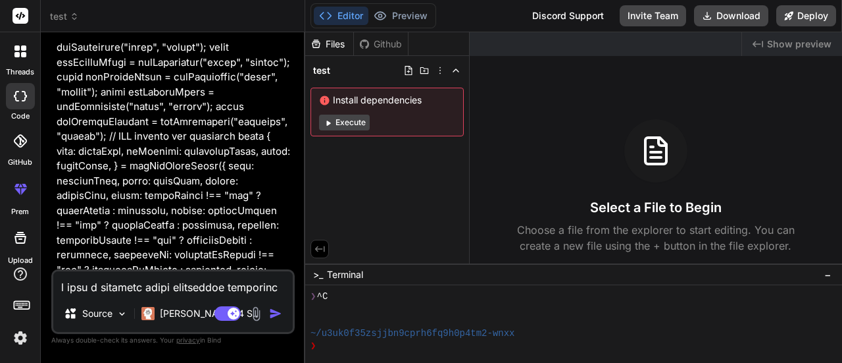
click at [345, 20] on button "Editor" at bounding box center [341, 16] width 55 height 18
click at [397, 29] on div "Editor Preview Disabled until preview for your project is generated Discord Sup…" at bounding box center [573, 16] width 537 height 32
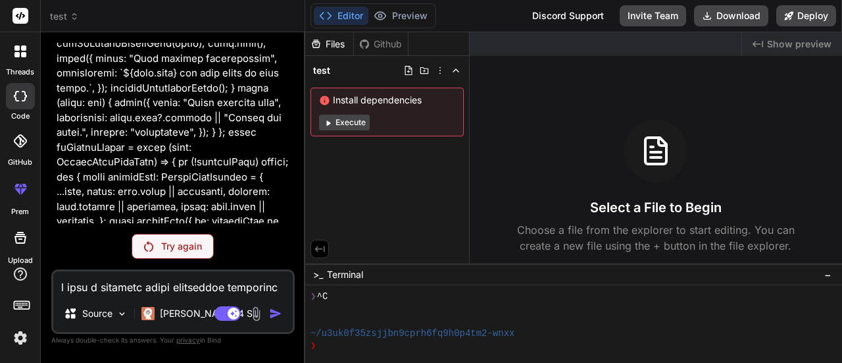
scroll to position [3679, 0]
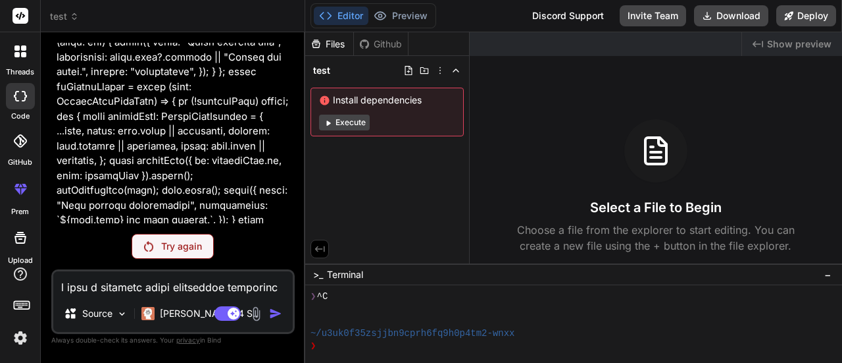
click at [162, 247] on p "Try again" at bounding box center [181, 246] width 41 height 13
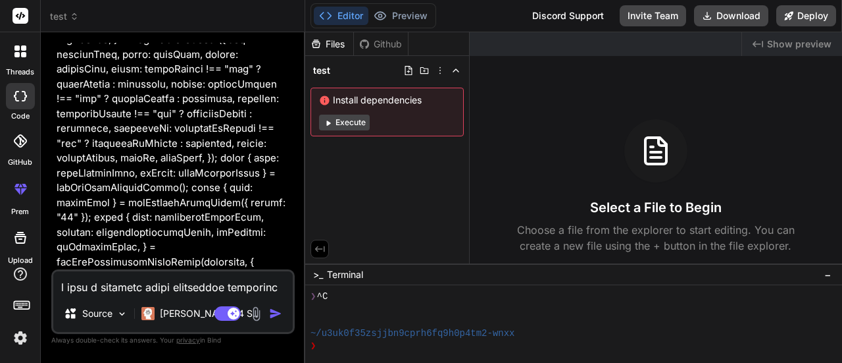
scroll to position [2194, 0]
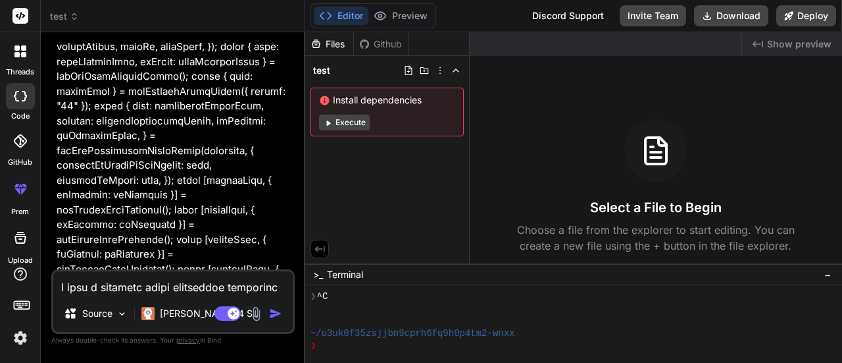
click at [300, 140] on div "Bind AI Web Search Created with Pixso. Code Generator You Bind AI ‌ ‌ ‌ ‌ Sourc…" at bounding box center [173, 197] width 265 height 330
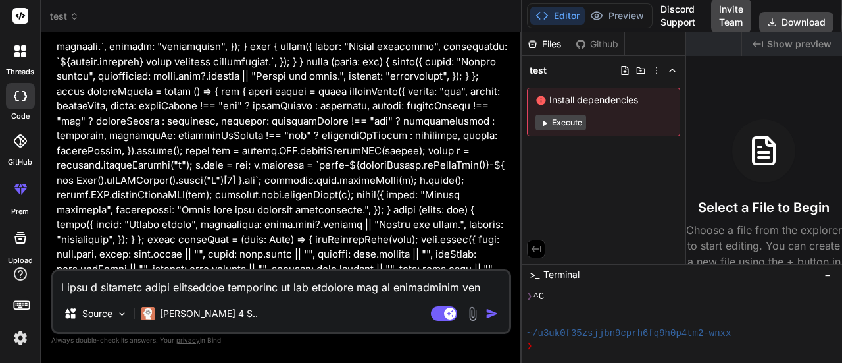
drag, startPoint x: 305, startPoint y: 140, endPoint x: 404, endPoint y: 186, distance: 109.3
click at [533, 260] on div "test Created with Pixso. Bind AI Web Search Created with Pixso. Code Generator …" at bounding box center [442, 181] width 802 height 363
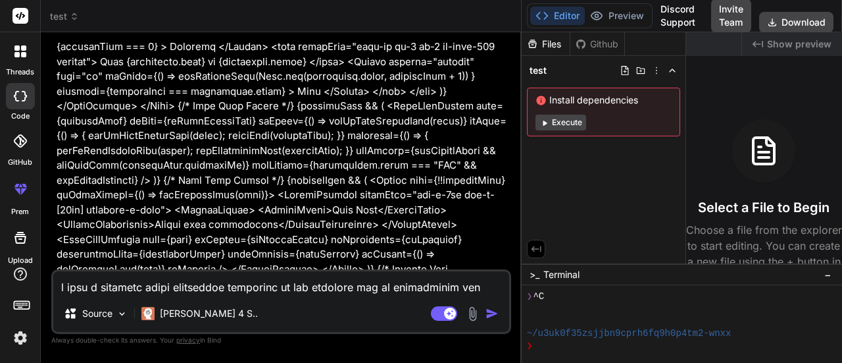
scroll to position [5296, 0]
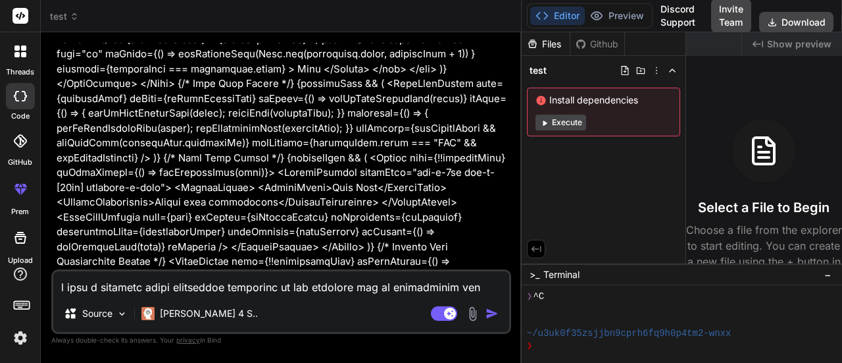
drag, startPoint x: 521, startPoint y: 120, endPoint x: 603, endPoint y: 127, distance: 82.5
click at [603, 127] on div "test Created with Pixso. Bind AI Web Search Created with Pixso. Code Generator …" at bounding box center [442, 181] width 802 height 363
click at [518, 160] on div "Bind AI Web Search Created with Pixso. Code Generator You Bind AI ‌ ‌ ‌ ‌ Sourc…" at bounding box center [281, 197] width 481 height 330
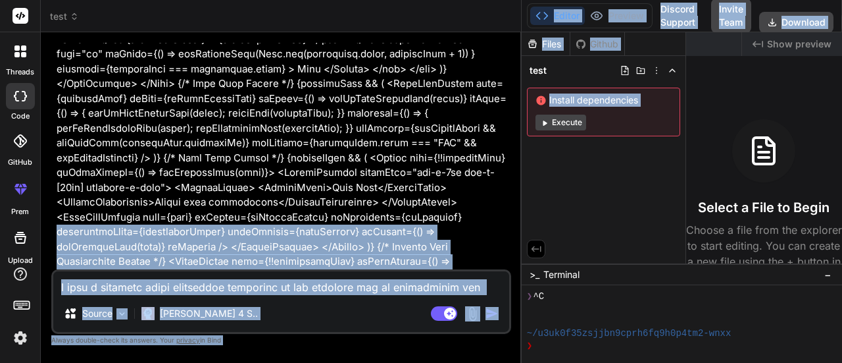
drag, startPoint x: 519, startPoint y: 159, endPoint x: 553, endPoint y: 153, distance: 34.0
click at [553, 153] on div "test Created with Pixso. Bind AI Web Search Created with Pixso. Code Generator …" at bounding box center [442, 181] width 802 height 363
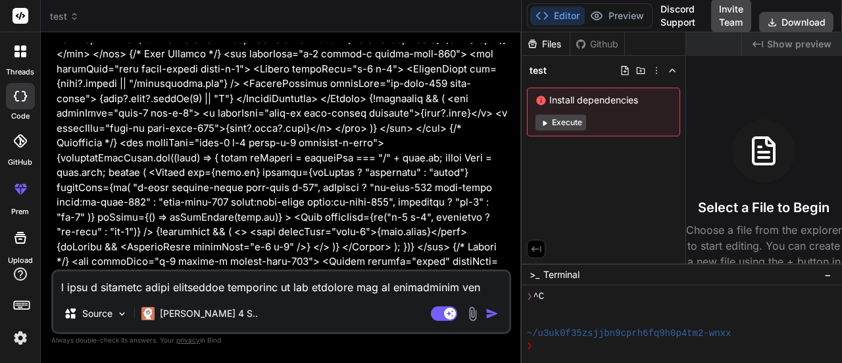
scroll to position [11140, 0]
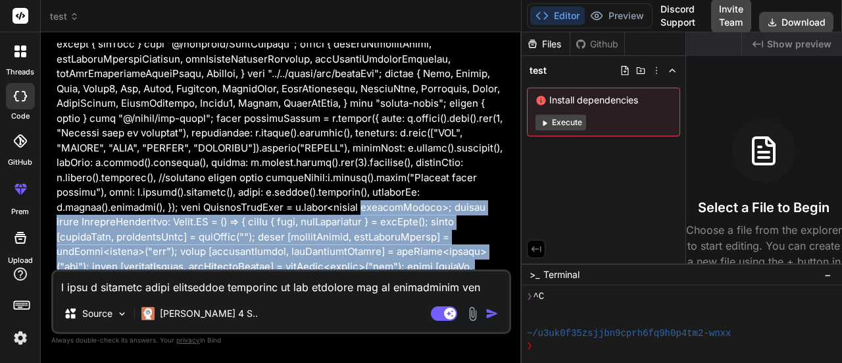
drag, startPoint x: 515, startPoint y: 111, endPoint x: 428, endPoint y: 222, distance: 141.1
click at [507, 189] on div "Bind AI Web Search Created with Pixso. Code Generator You Bind AI ‌ ‌ ‌ ‌ Sourc…" at bounding box center [281, 197] width 481 height 330
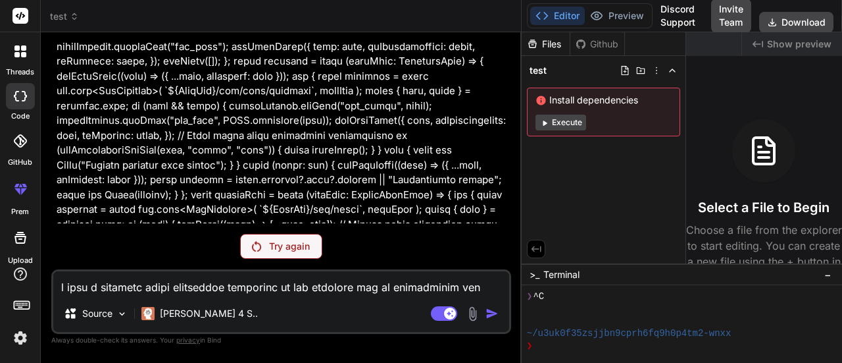
scroll to position [55778, 0]
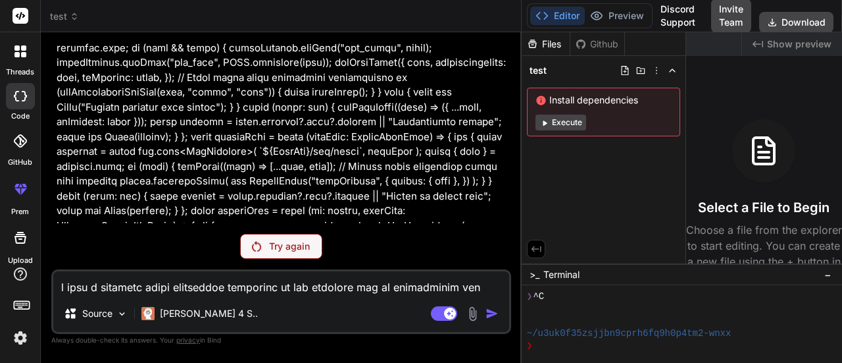
click at [296, 244] on p "Try again" at bounding box center [289, 246] width 41 height 13
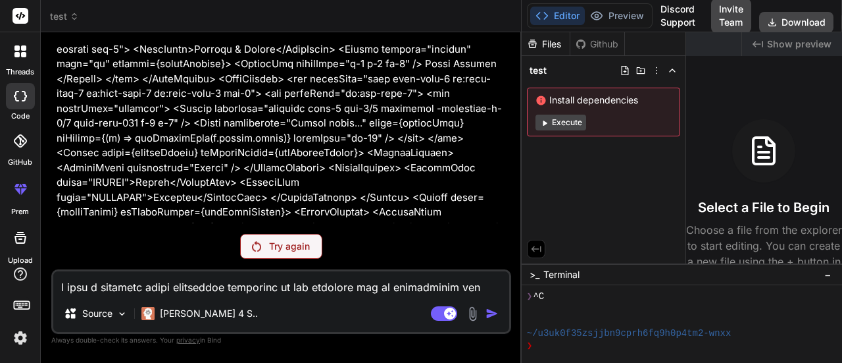
scroll to position [3888, 0]
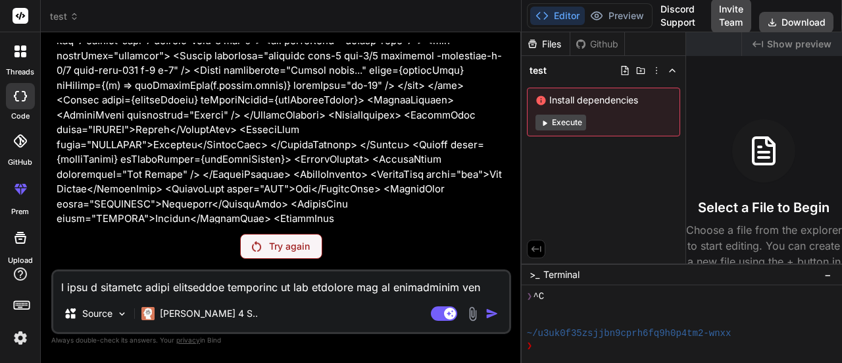
click at [281, 239] on div "Try again" at bounding box center [281, 246] width 82 height 25
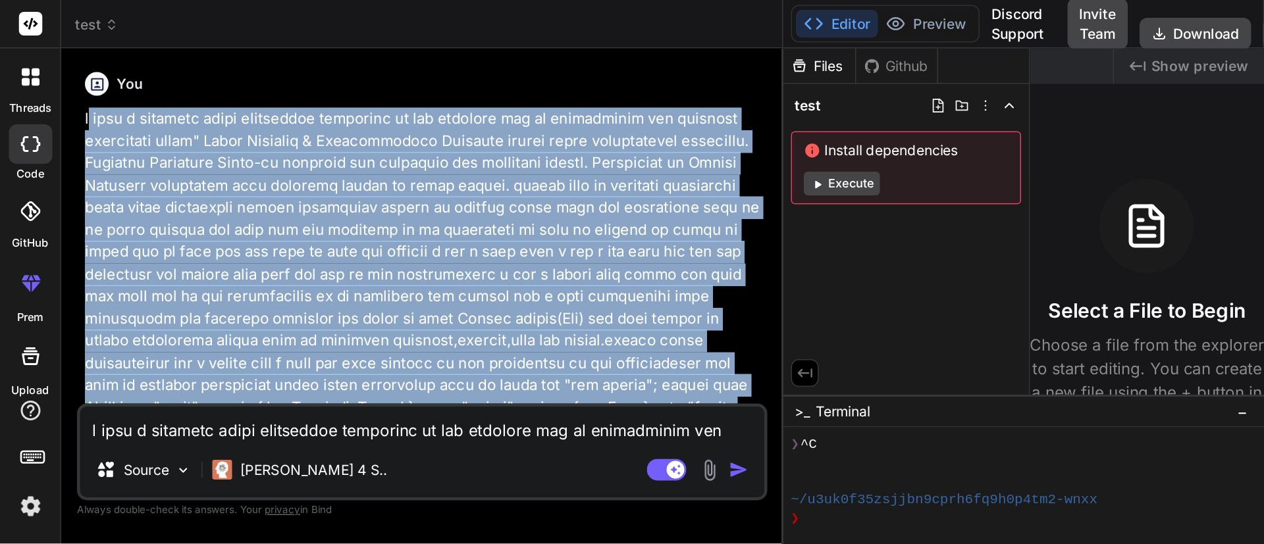
scroll to position [0, 0]
click at [21, 333] on img at bounding box center [20, 337] width 22 height 22
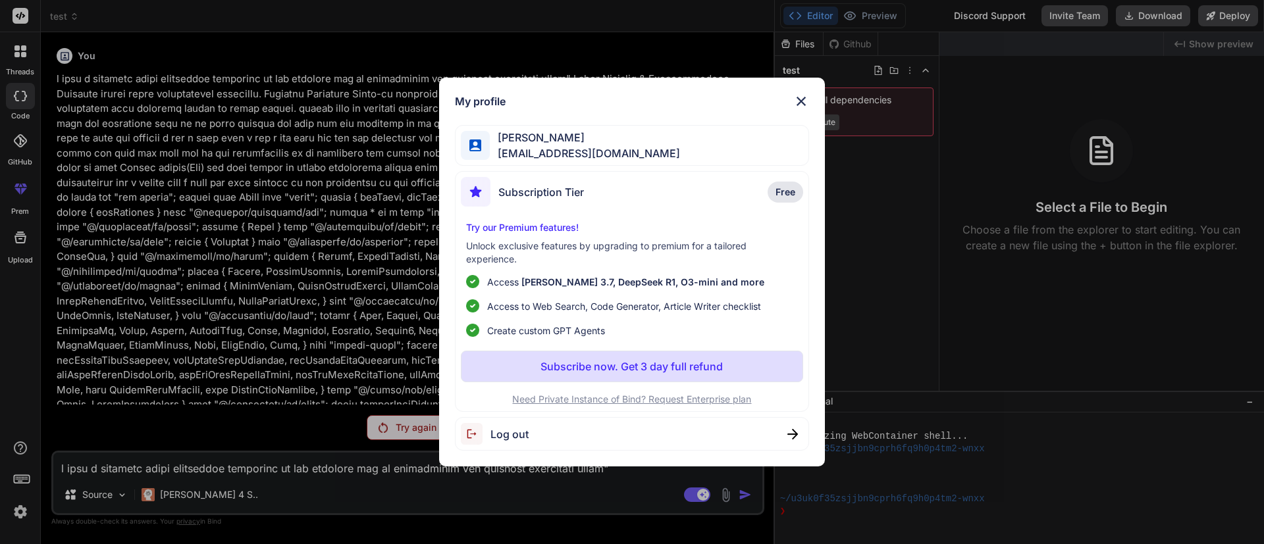
click at [602, 151] on span "pranjwalgupta95063@gmail.com" at bounding box center [585, 153] width 190 height 16
click at [526, 142] on span "PRANJWAL GUPTA" at bounding box center [585, 138] width 190 height 16
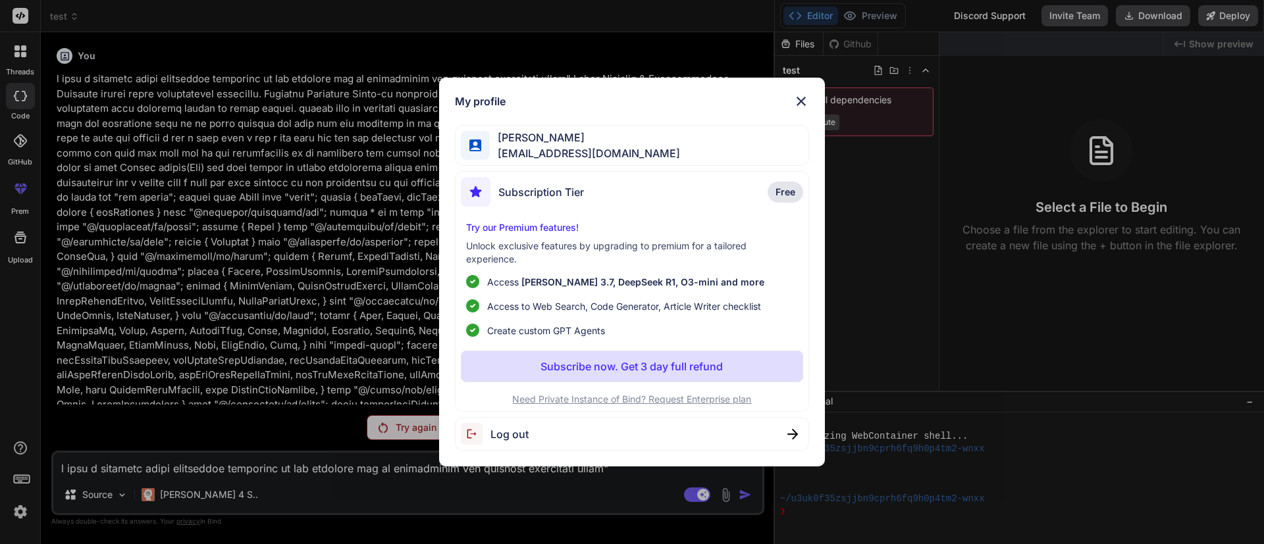
click at [527, 143] on span "PRANJWAL GUPTA" at bounding box center [585, 138] width 190 height 16
click at [215, 347] on div "My profile PRANJWAL GUPTA pranjwalgupta95063@gmail.com Subscription Tier Free T…" at bounding box center [632, 272] width 1264 height 544
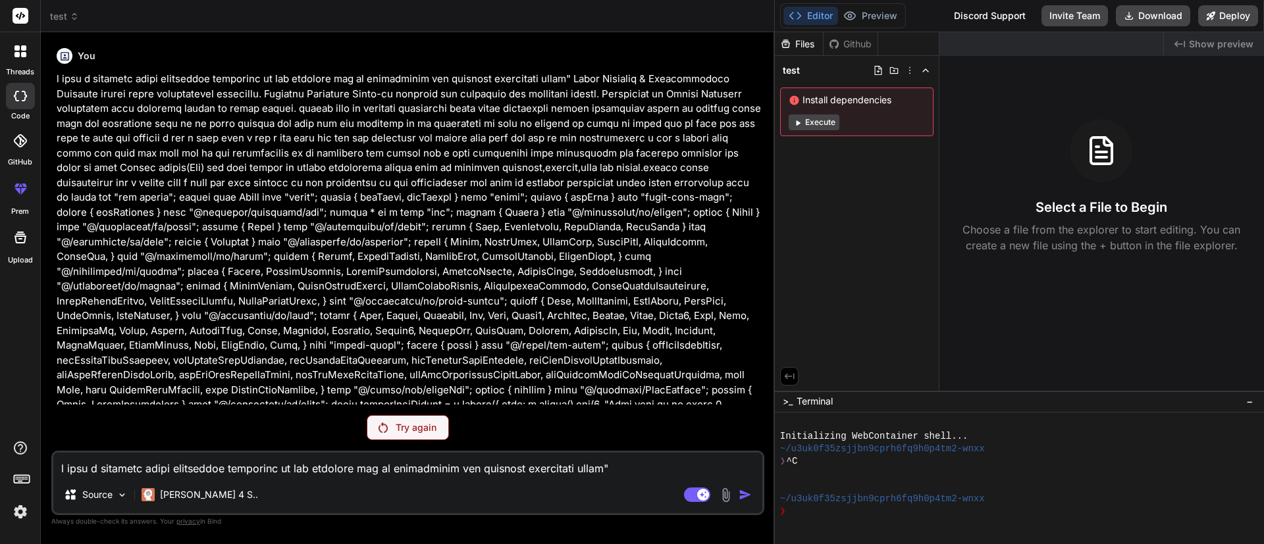
click at [18, 362] on img at bounding box center [20, 512] width 22 height 22
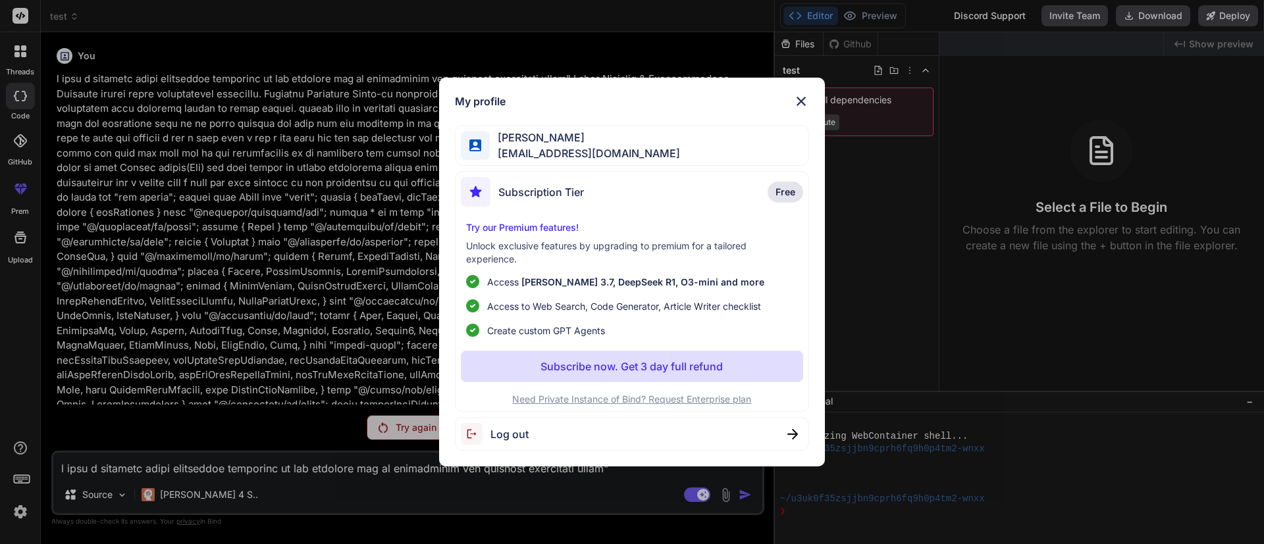
click at [636, 149] on span "pranjwalgupta95063@gmail.com" at bounding box center [585, 153] width 190 height 16
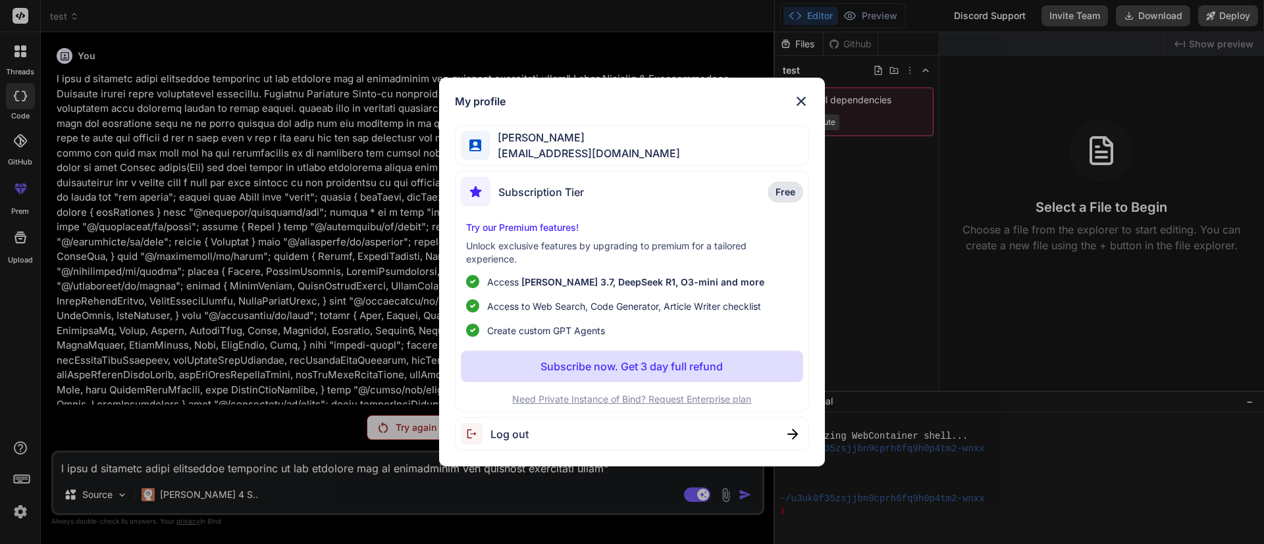
click at [754, 362] on p "Need Private Instance of Bind? Request Enterprise plan" at bounding box center [632, 399] width 343 height 13
click at [407, 362] on div "My profile PRANJWAL GUPTA pranjwalgupta95063@gmail.com Subscription Tier Free T…" at bounding box center [632, 272] width 1264 height 544
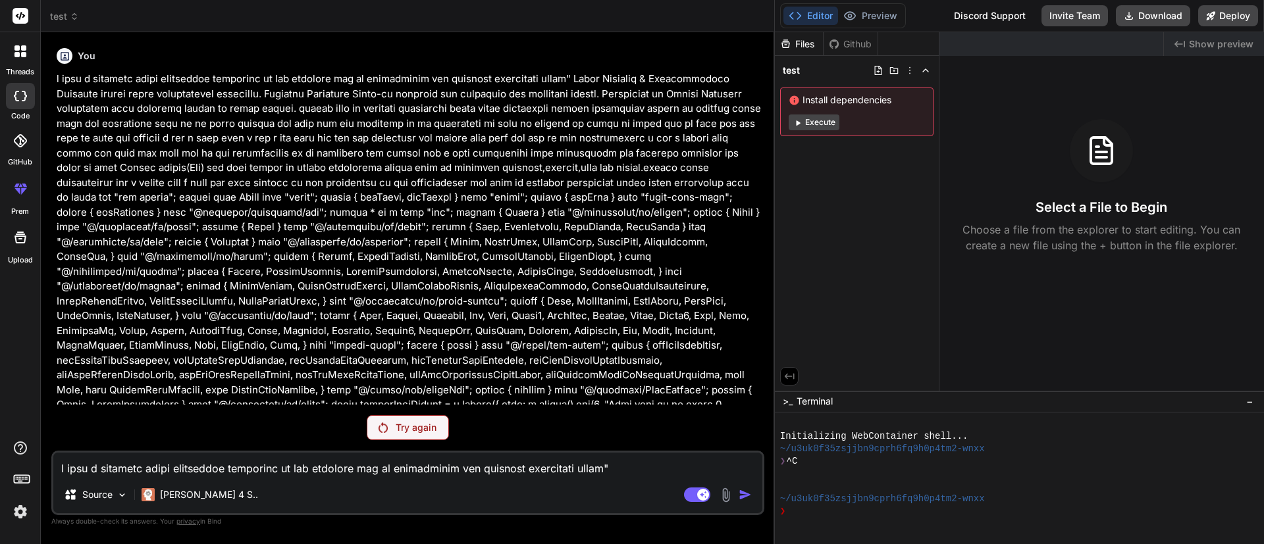
click at [407, 362] on p "Try again" at bounding box center [416, 427] width 41 height 13
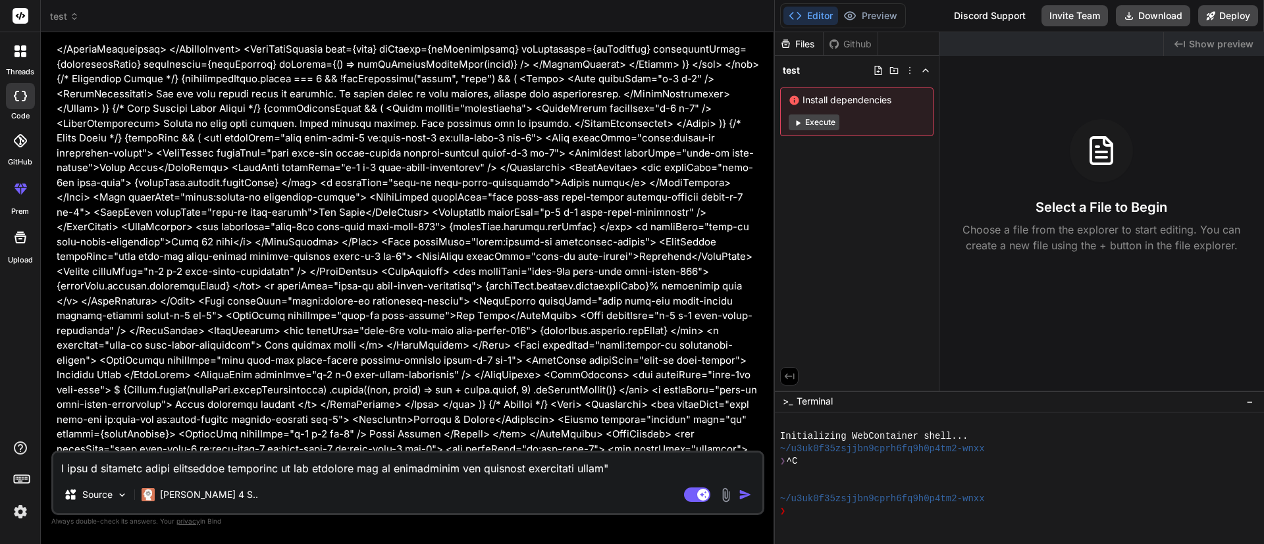
scroll to position [2055, 0]
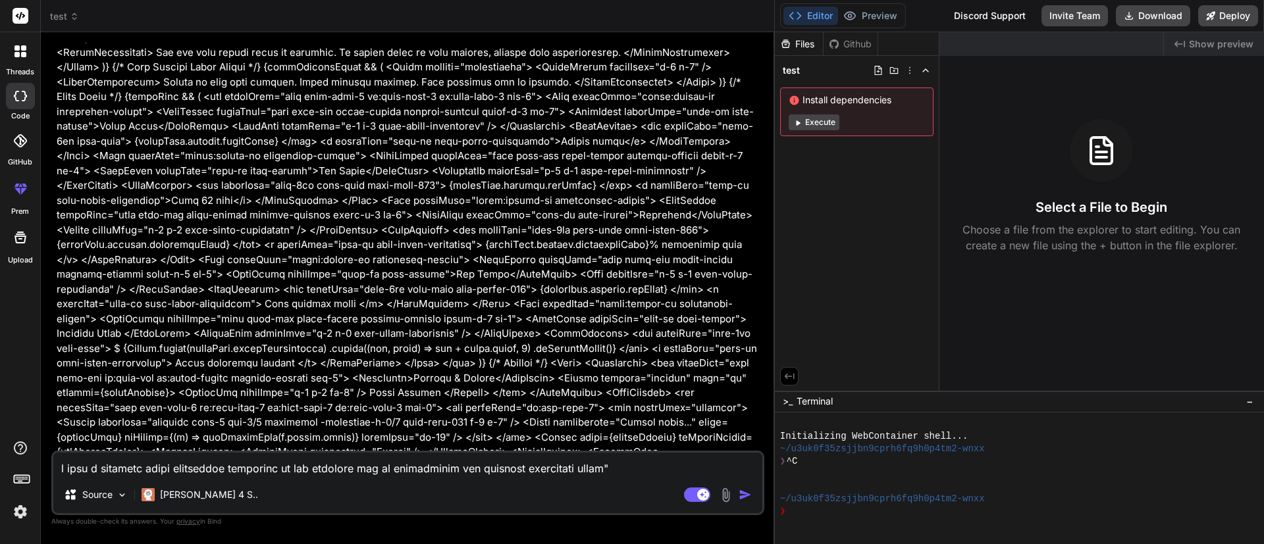
click at [18, 362] on img at bounding box center [20, 512] width 22 height 22
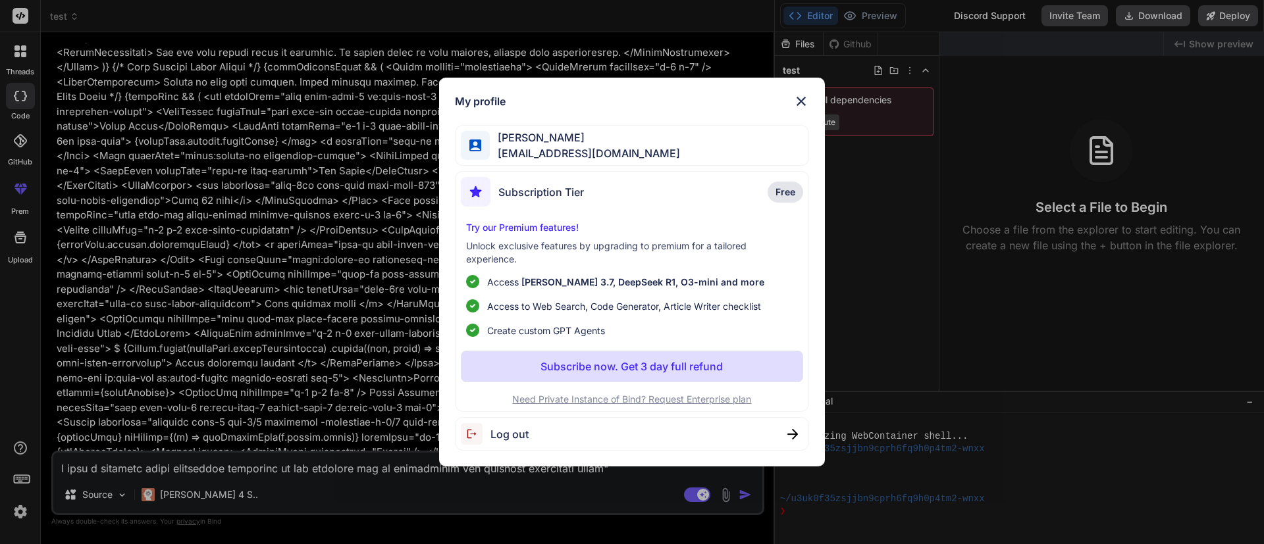
click at [713, 159] on div "PRANJWAL GUPTA pranjwalgupta95063@gmail.com" at bounding box center [632, 145] width 355 height 41
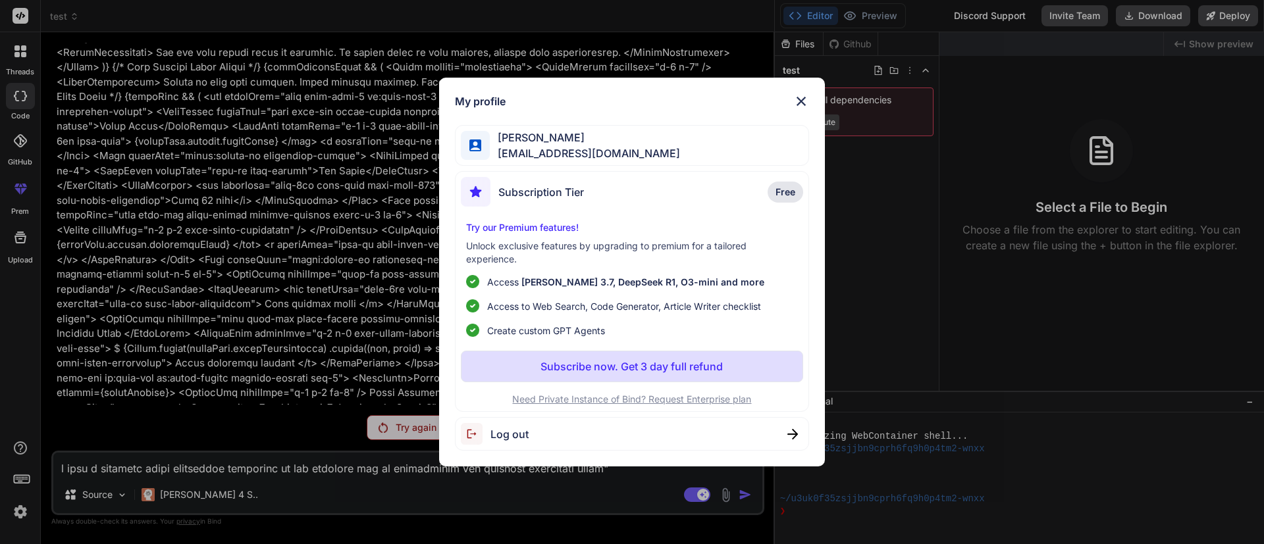
click at [559, 157] on span "pranjwalgupta95063@gmail.com" at bounding box center [585, 153] width 190 height 16
click at [736, 362] on div "Log out" at bounding box center [632, 434] width 355 height 34
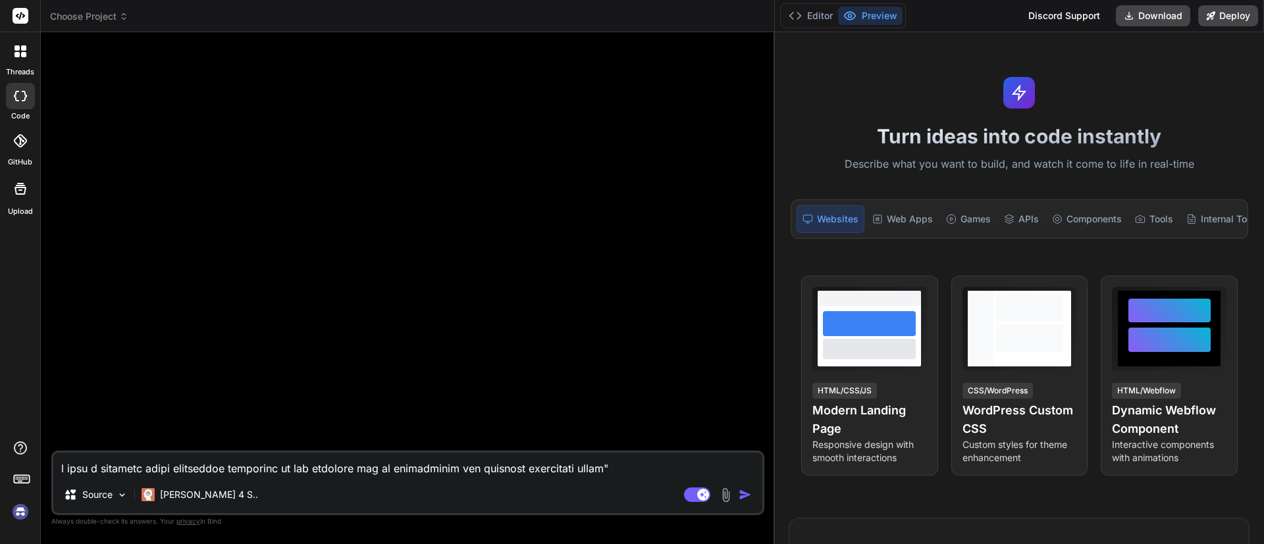
scroll to position [38, 0]
click at [22, 362] on icon at bounding box center [21, 448] width 16 height 16
click at [20, 362] on img at bounding box center [20, 512] width 22 height 22
click at [17, 362] on img at bounding box center [20, 512] width 22 height 22
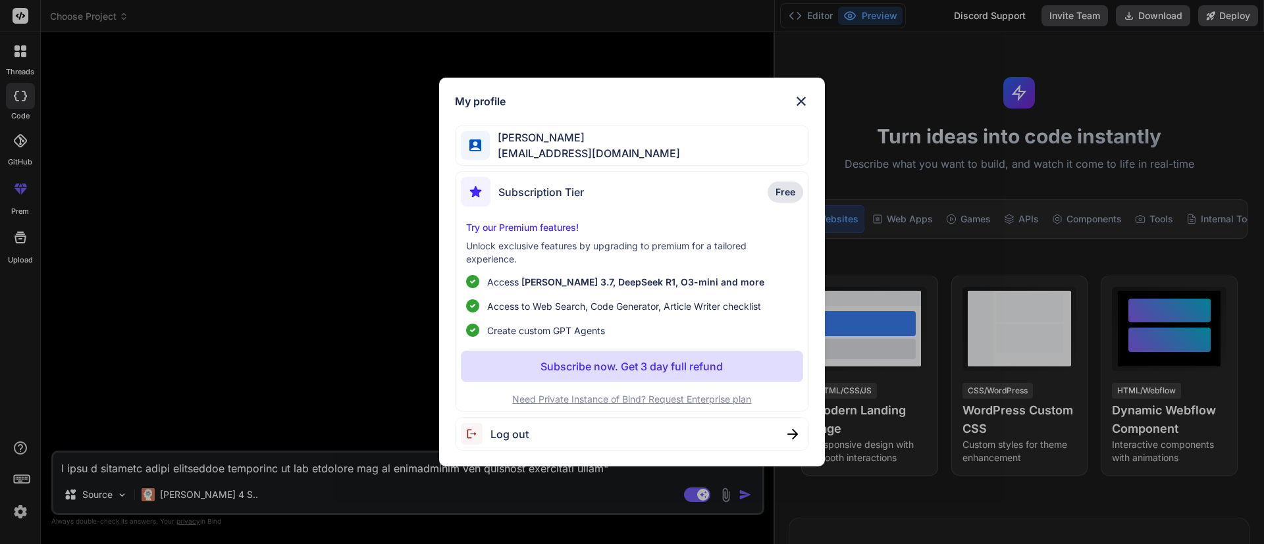
click at [617, 147] on span "pranjwalgupta95063@gmail.com" at bounding box center [585, 153] width 190 height 16
click at [571, 151] on span "pranjwalgupta95063@gmail.com" at bounding box center [585, 153] width 190 height 16
click at [351, 238] on div "My profile PRANJWAL GUPTA pranjwalgupta95063@gmail.com Subscription Tier Free T…" at bounding box center [632, 272] width 1264 height 544
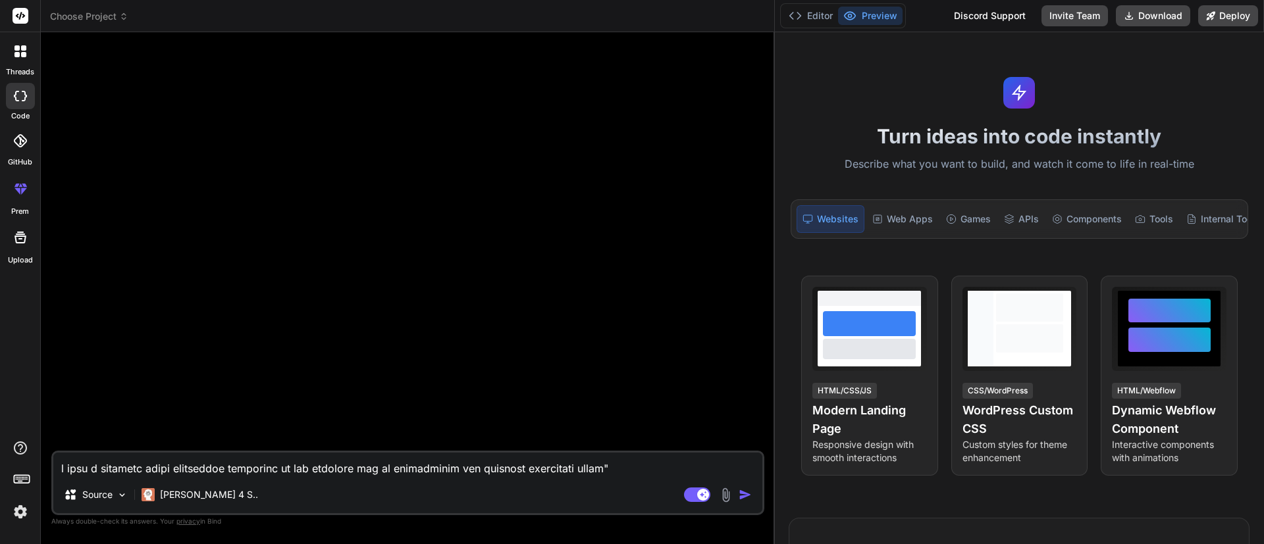
click at [24, 58] on div at bounding box center [21, 52] width 28 height 28
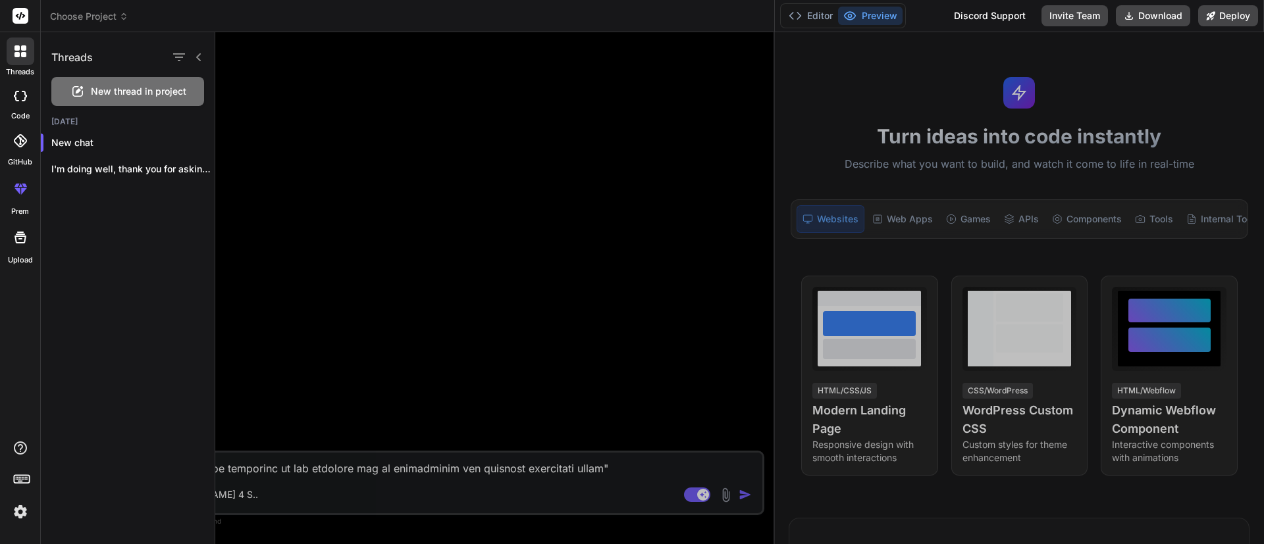
click at [12, 13] on div at bounding box center [20, 16] width 40 height 32
click at [28, 21] on div at bounding box center [20, 16] width 40 height 32
click at [26, 21] on rect at bounding box center [21, 16] width 16 height 16
click at [18, 362] on icon at bounding box center [22, 478] width 18 height 18
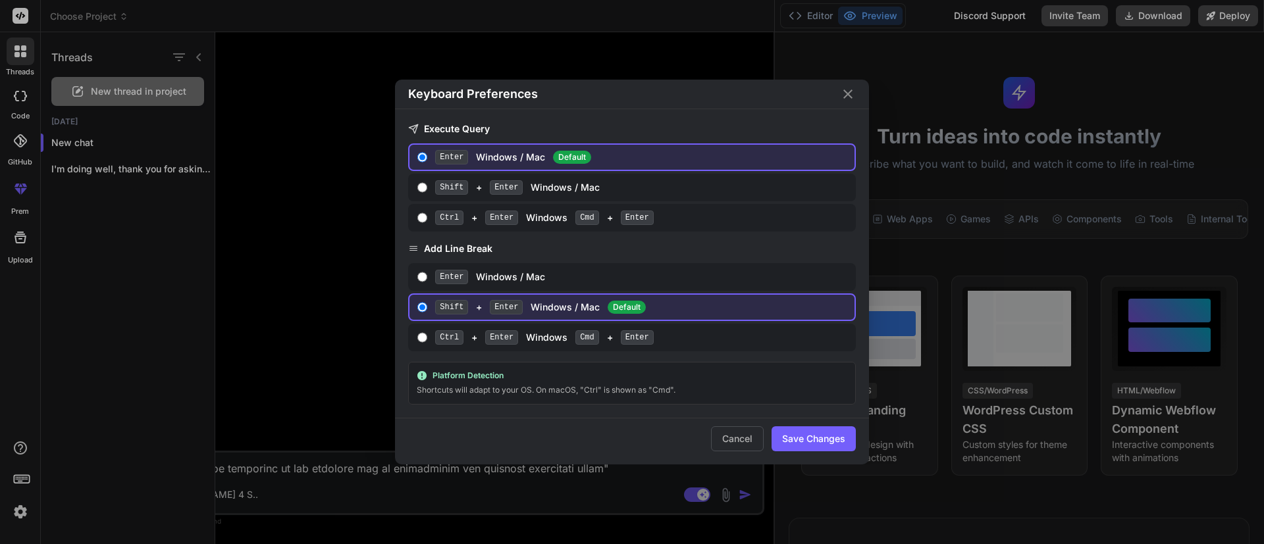
click at [21, 362] on div "Keyboard Preferences Execute Query Enter Windows / Mac Default Shift + Enter Wi…" at bounding box center [632, 272] width 1264 height 544
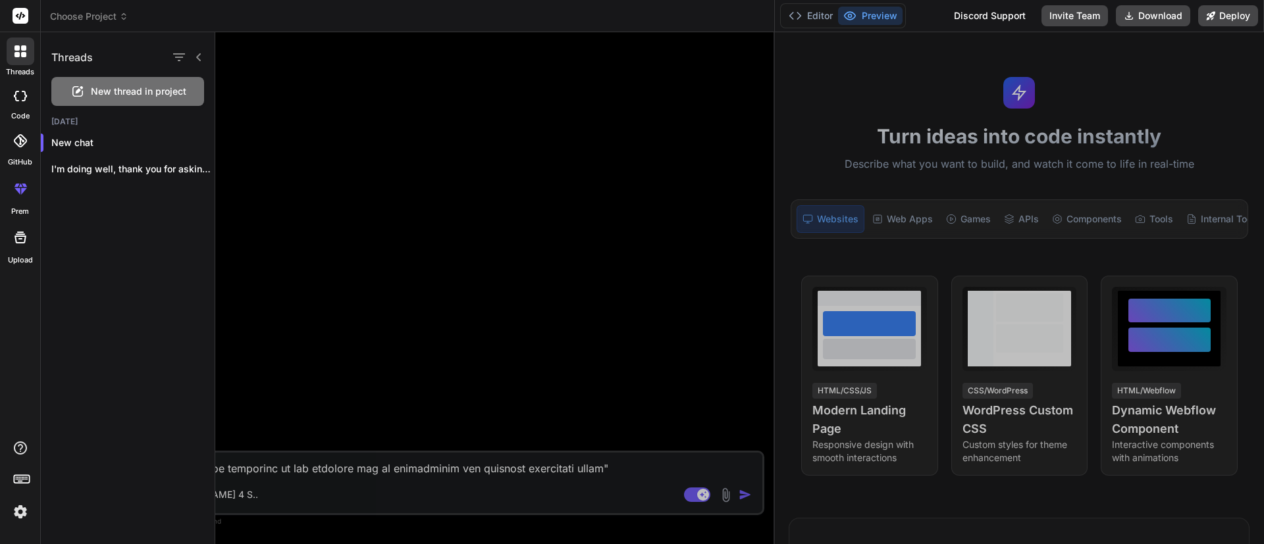
click at [14, 362] on img at bounding box center [20, 512] width 22 height 22
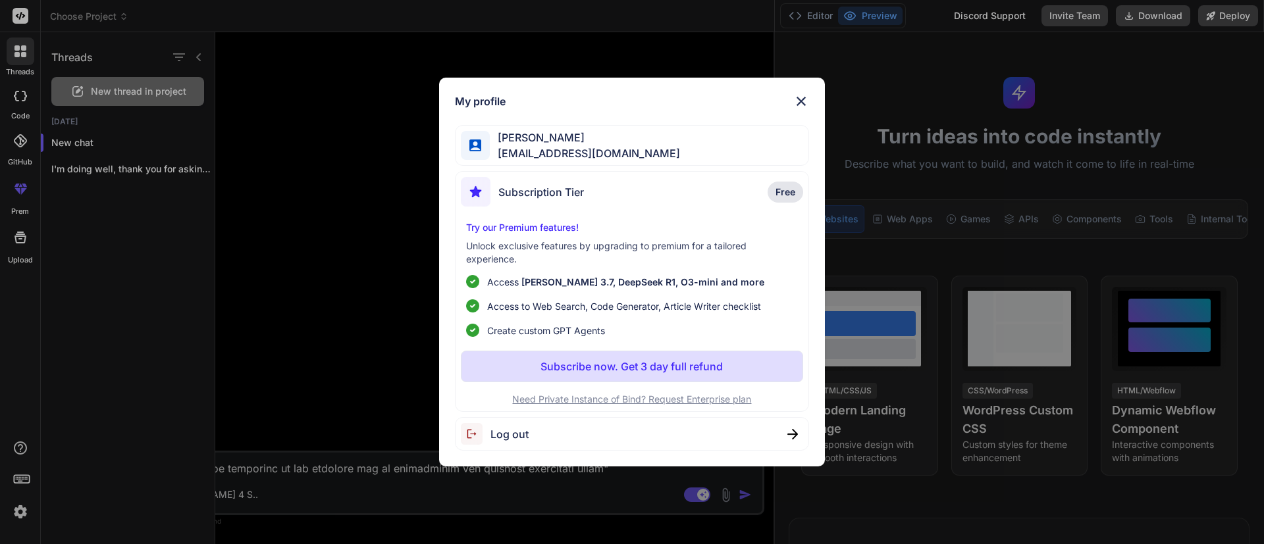
click at [635, 147] on span "pranjwalgupta95063@gmail.com" at bounding box center [585, 153] width 190 height 16
click at [635, 149] on span "pranjwalgupta95063@gmail.com" at bounding box center [585, 153] width 190 height 16
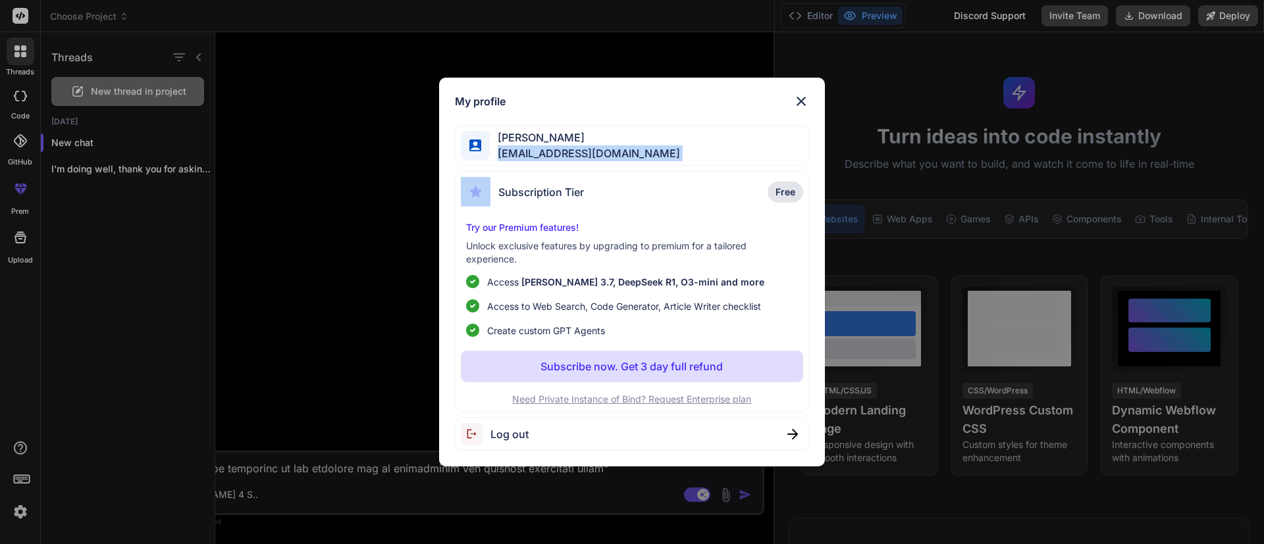
click at [579, 351] on button "Subscribe now. Get 3 day full refund" at bounding box center [632, 367] width 343 height 32
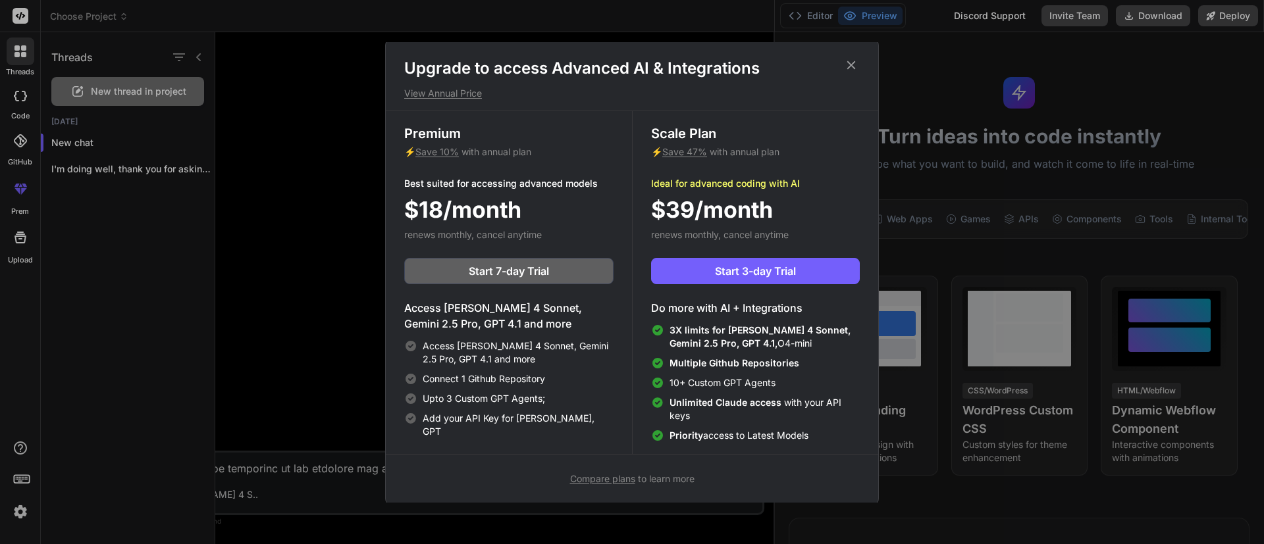
scroll to position [0, 0]
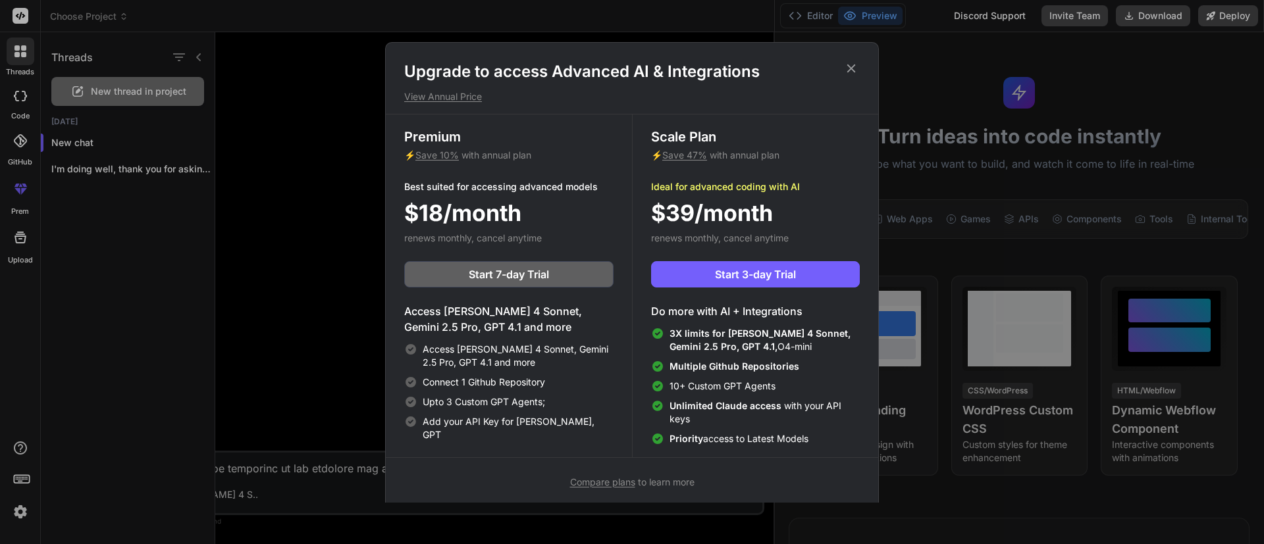
click at [842, 69] on icon at bounding box center [851, 68] width 9 height 9
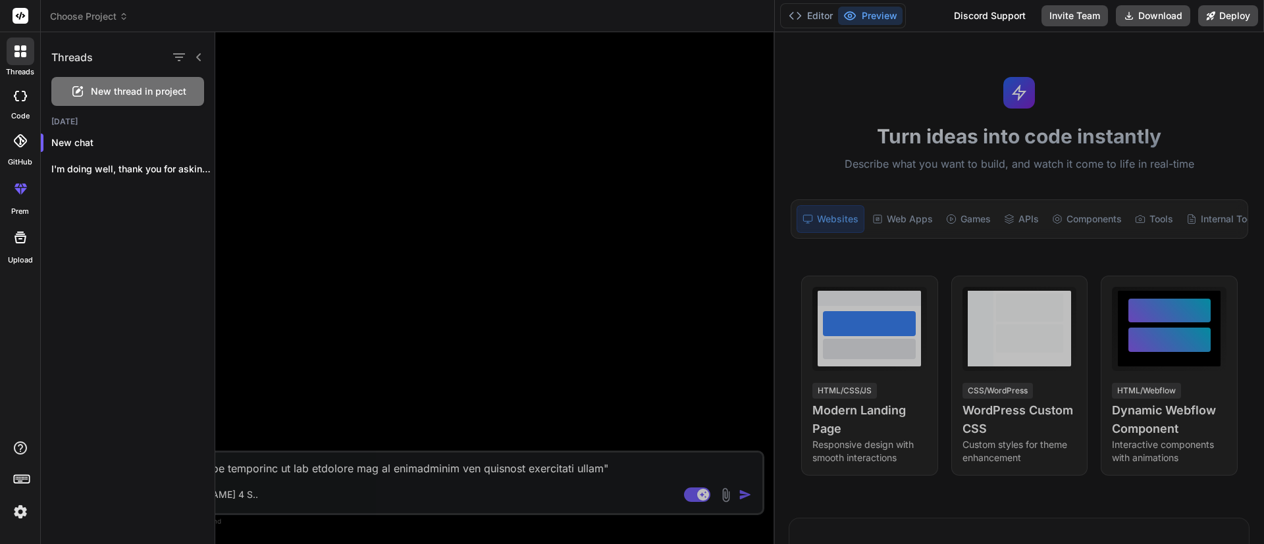
click at [9, 362] on img at bounding box center [20, 512] width 22 height 22
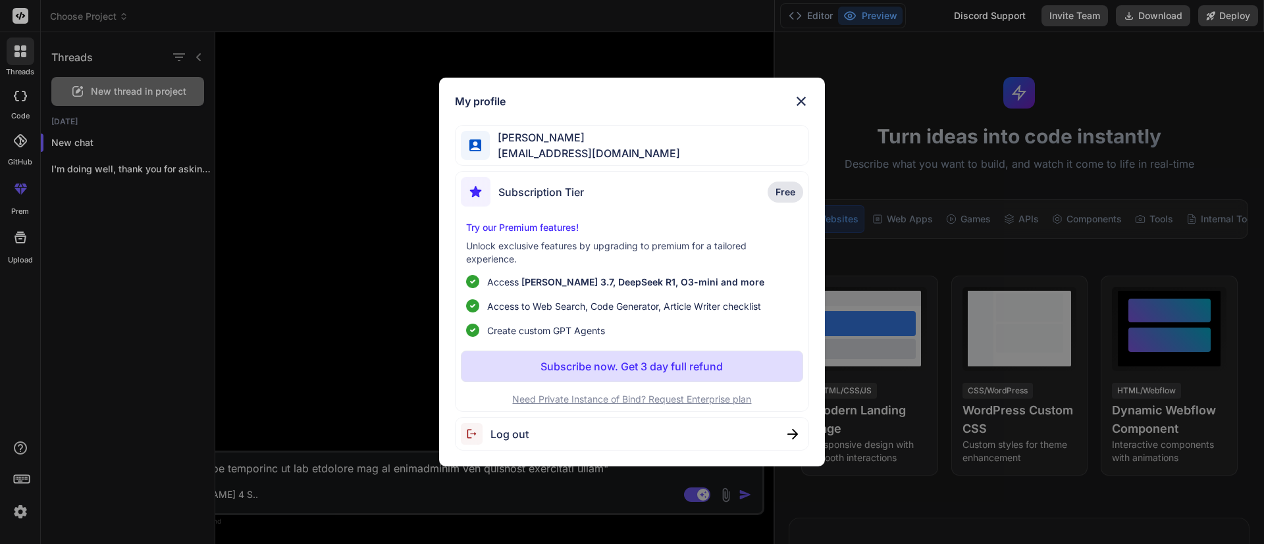
click at [542, 362] on div "Log out" at bounding box center [632, 434] width 355 height 34
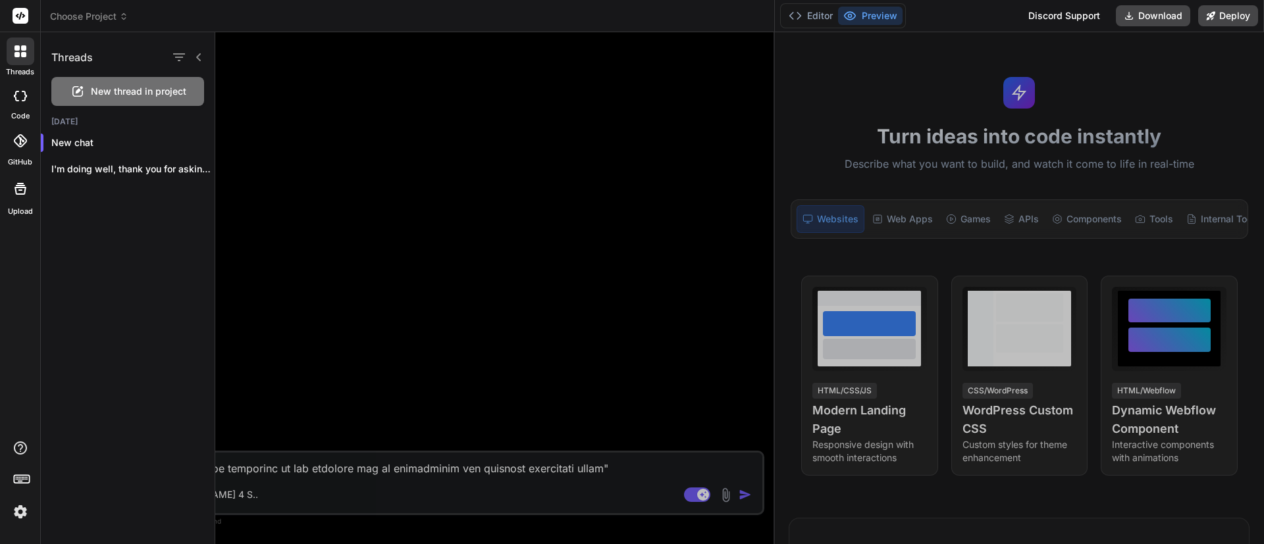
type textarea "x"
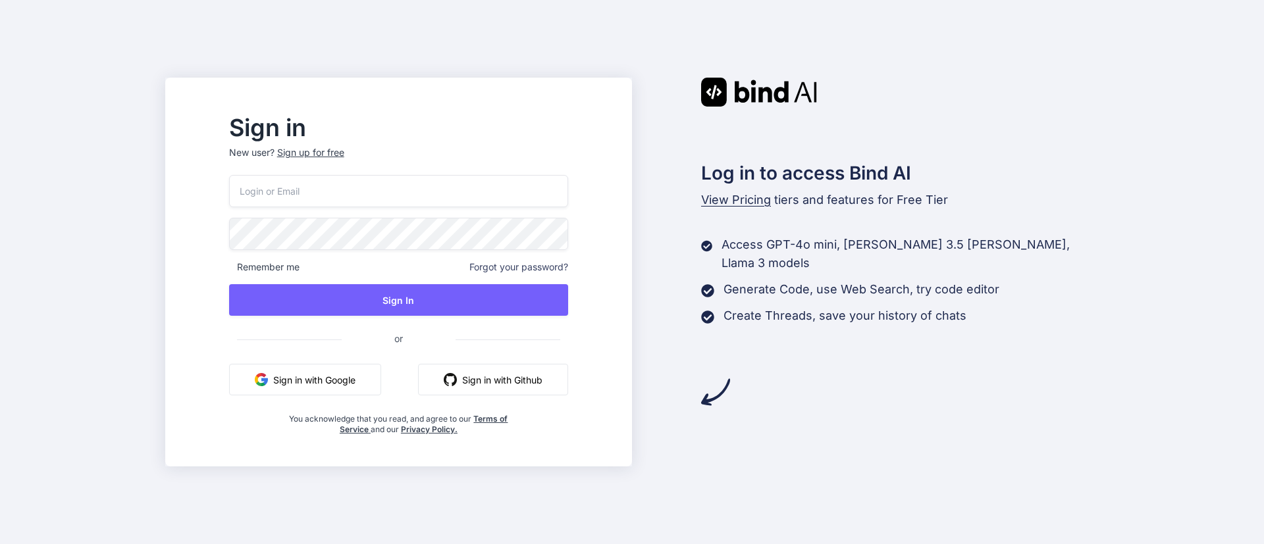
click at [317, 375] on button "Sign in with Google" at bounding box center [305, 380] width 152 height 32
